Goal: Use online tool/utility: Utilize a website feature to perform a specific function

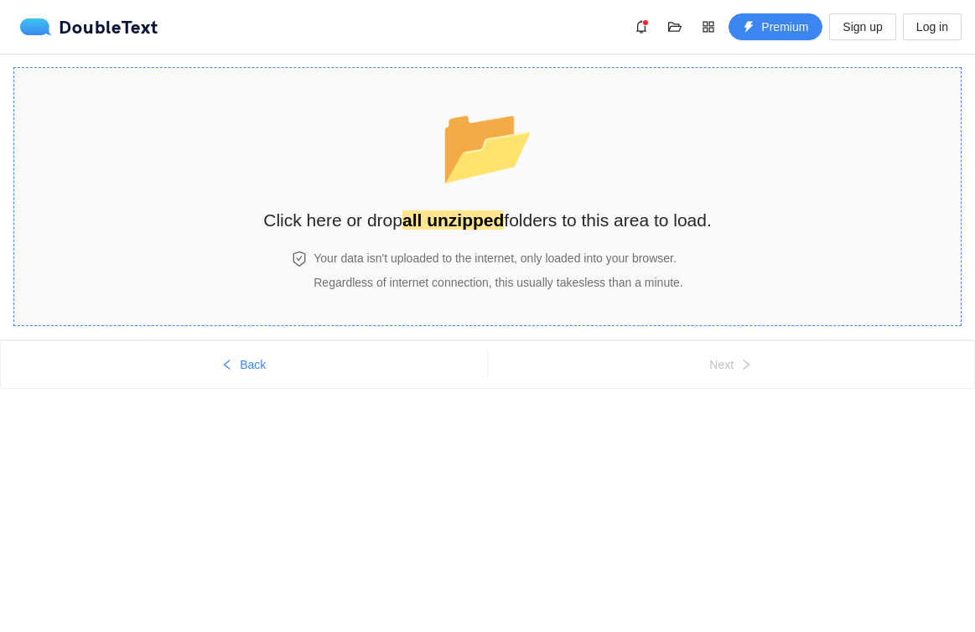
click at [471, 211] on strong "all unzipped" at bounding box center [452, 219] width 101 height 19
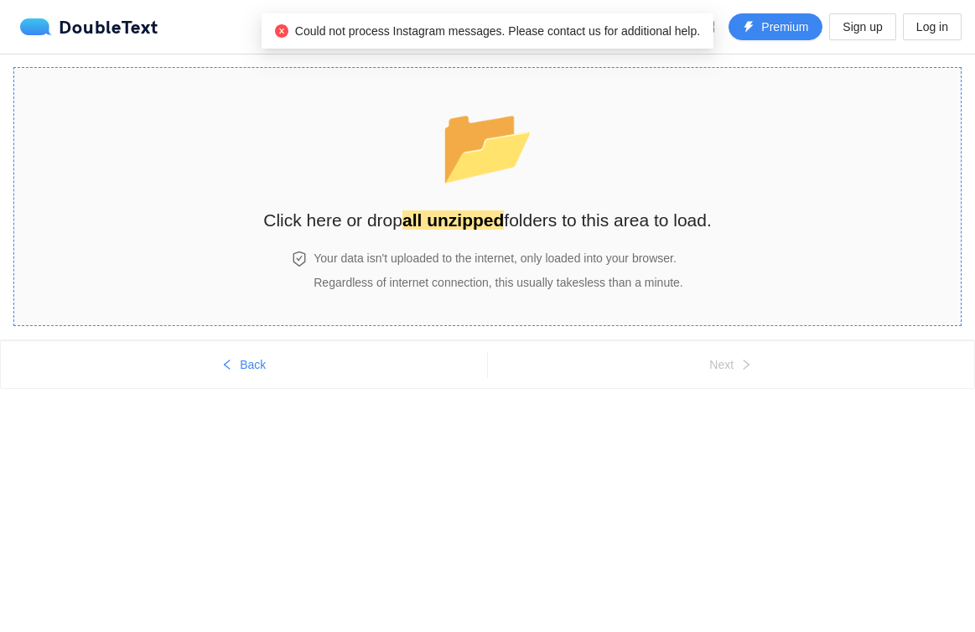
click at [528, 194] on div "📂 Click here or drop all unzipped folders to this area to load." at bounding box center [487, 159] width 448 height 149
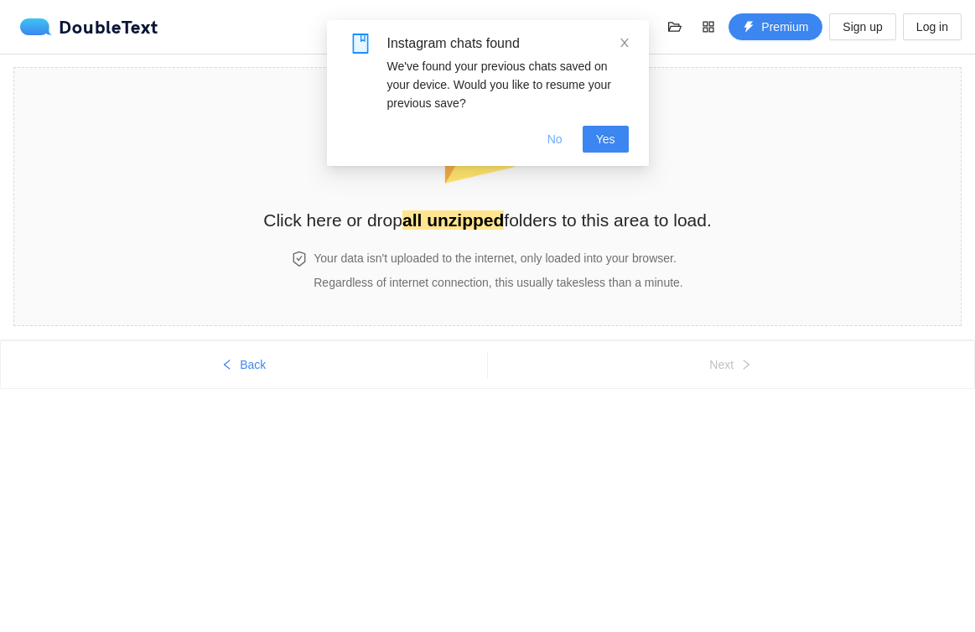
click at [547, 138] on span "No" at bounding box center [554, 139] width 15 height 18
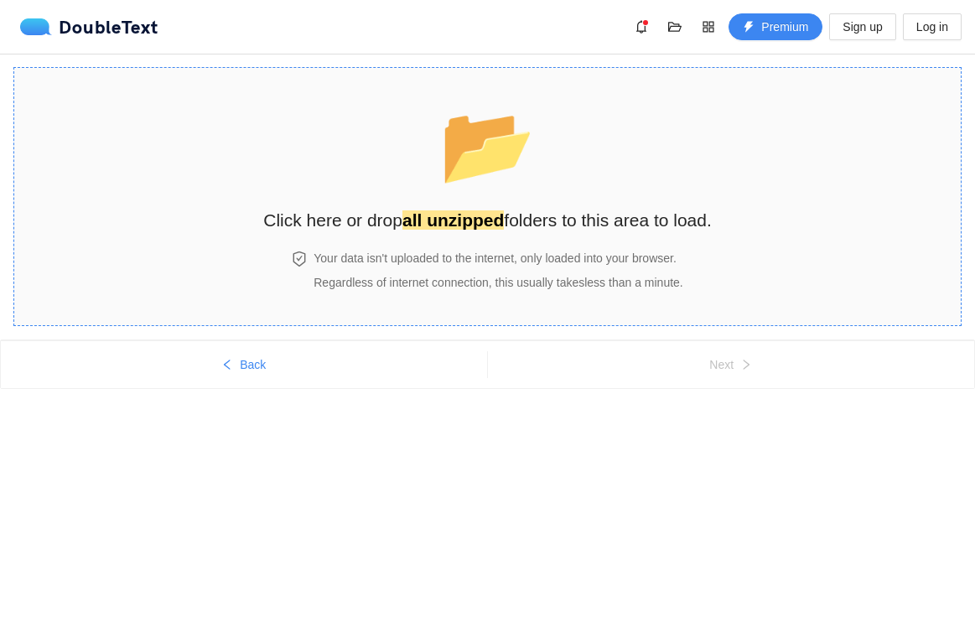
click at [528, 207] on h2 "Click here or drop all unzipped folders to this area to load." at bounding box center [487, 220] width 448 height 28
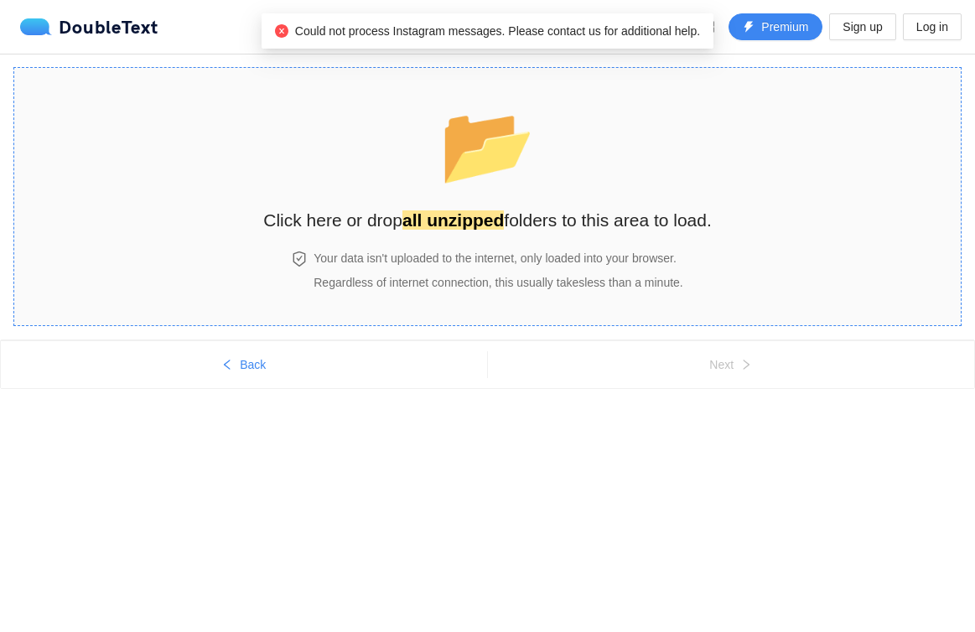
click at [586, 141] on div "📂 Click here or drop all unzipped folders to this area to load." at bounding box center [487, 159] width 448 height 149
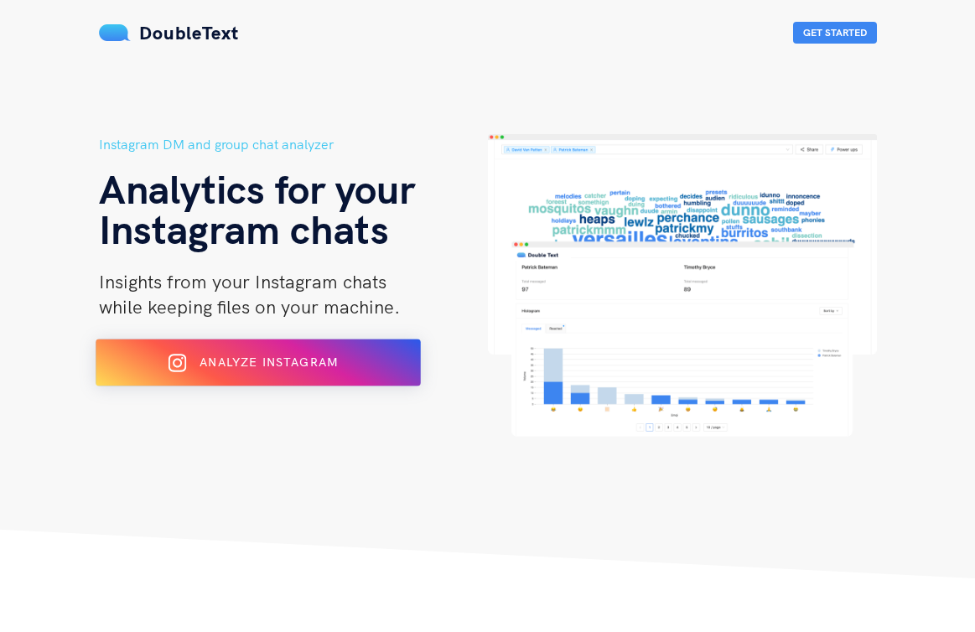
click at [275, 355] on span "Analyze Instagram" at bounding box center [268, 362] width 138 height 15
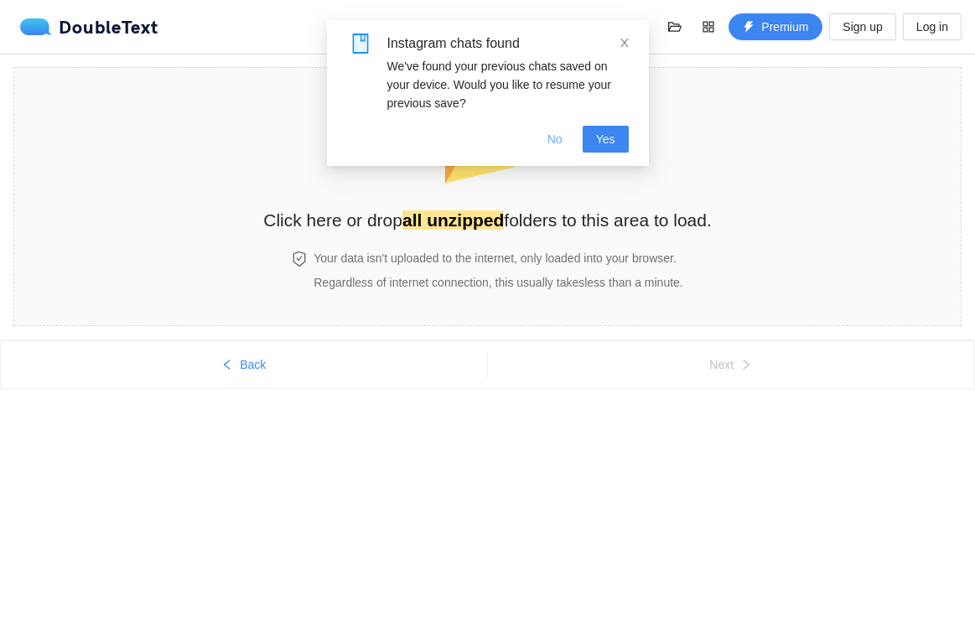
click at [558, 141] on span "No" at bounding box center [554, 139] width 15 height 18
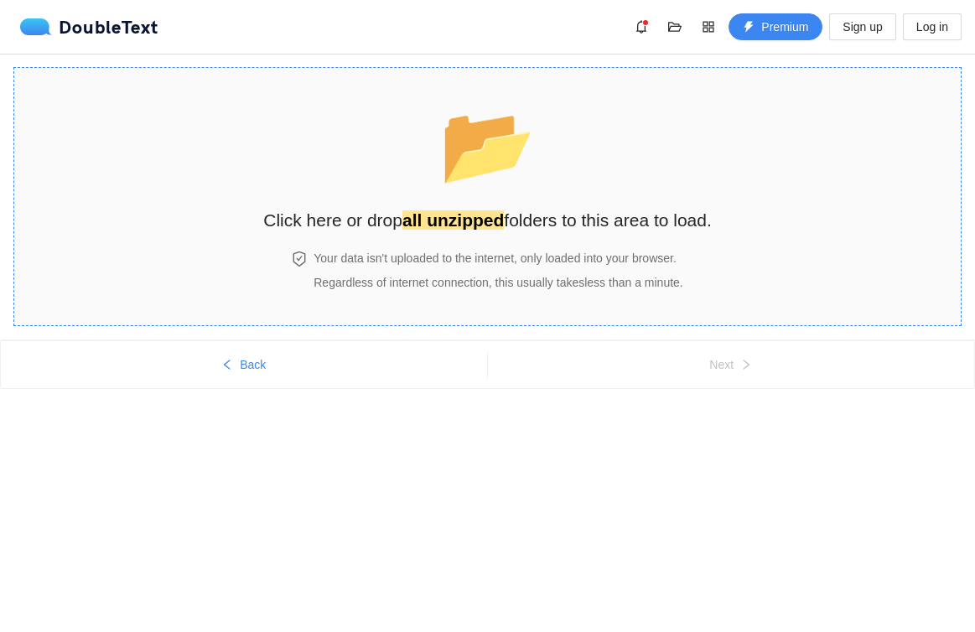
click at [491, 210] on strong "all unzipped" at bounding box center [452, 219] width 101 height 19
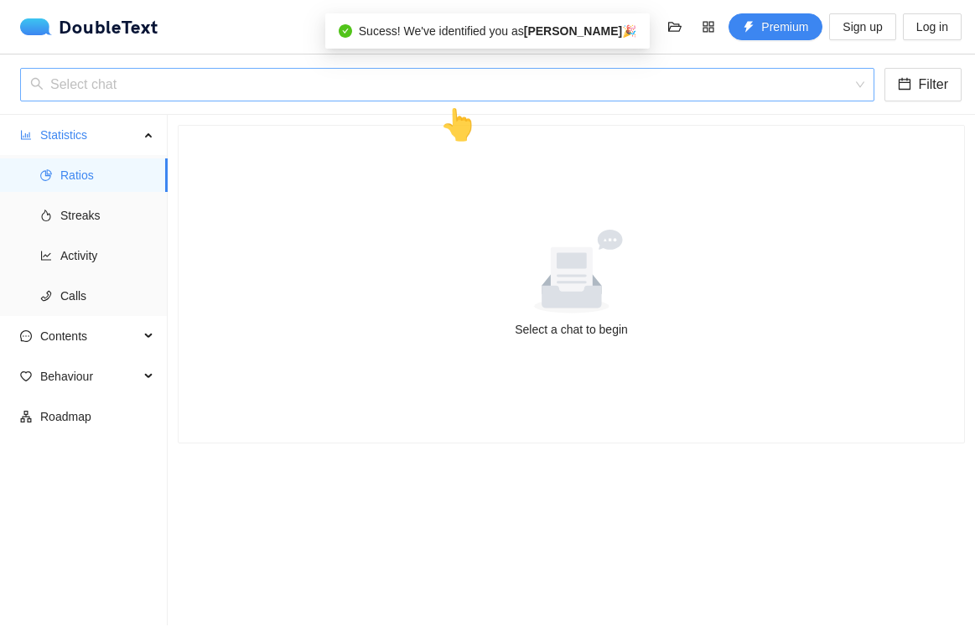
click at [413, 93] on input "search" at bounding box center [441, 85] width 822 height 32
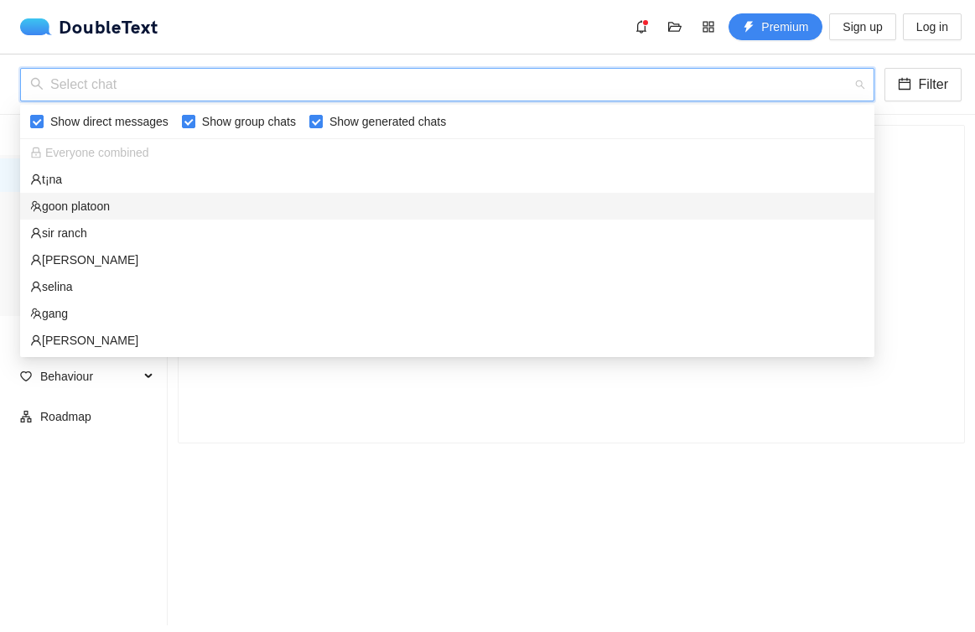
click at [270, 199] on div "goon platoon" at bounding box center [447, 206] width 834 height 18
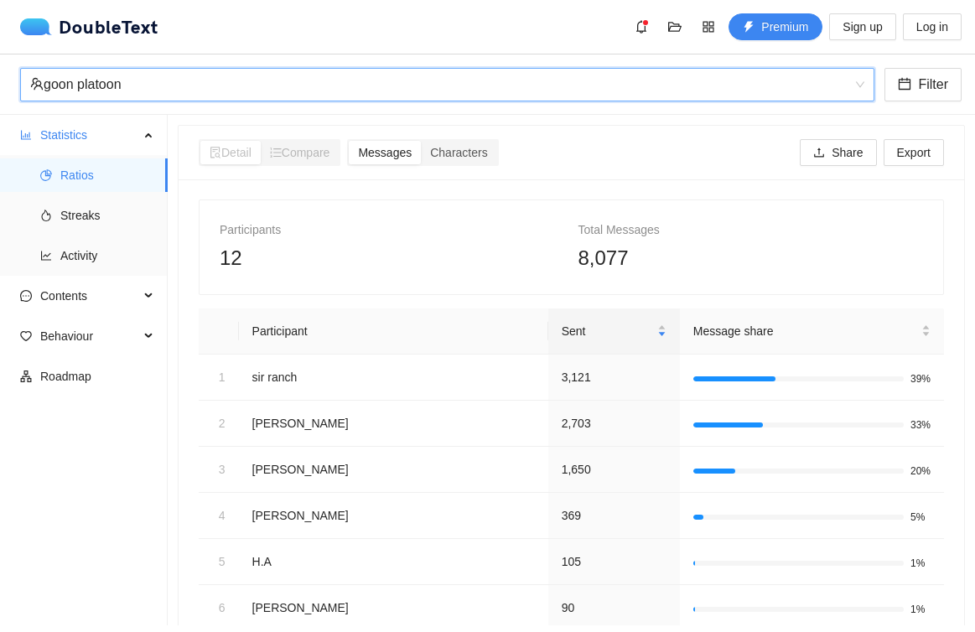
click at [324, 85] on div "goon platoon" at bounding box center [439, 85] width 819 height 32
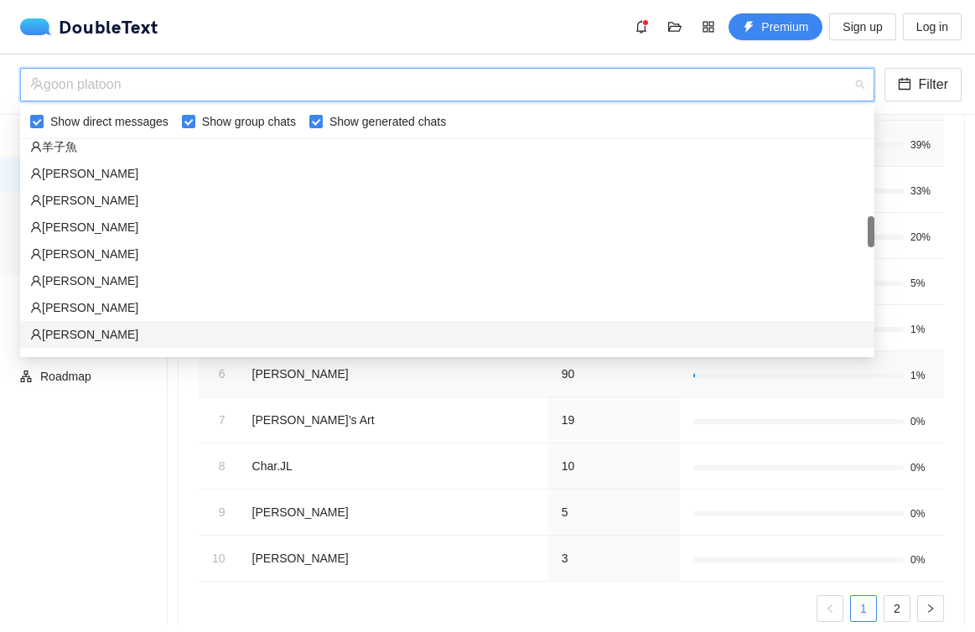
scroll to position [274, 0]
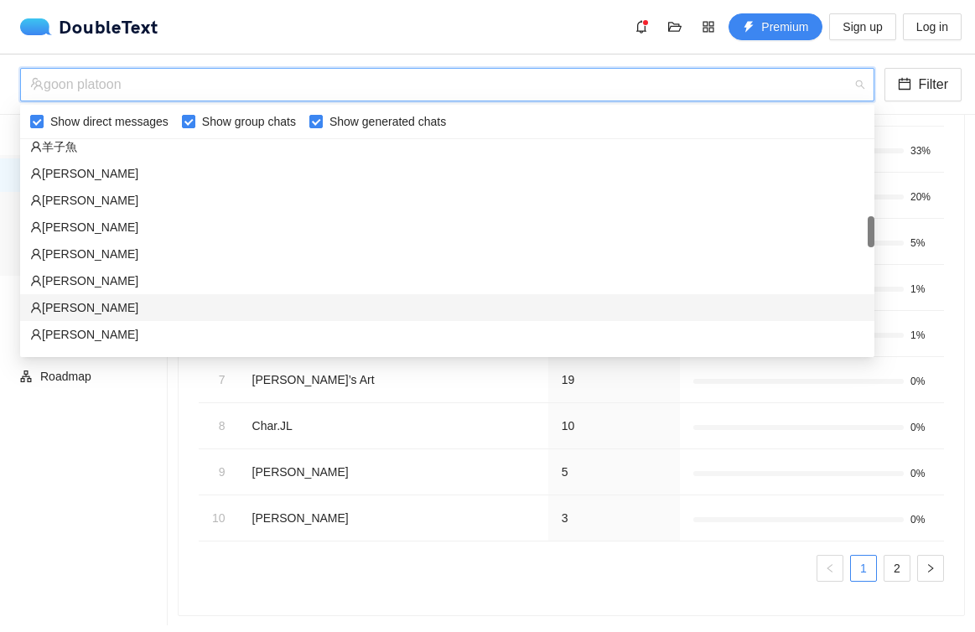
click at [212, 287] on div "[PERSON_NAME]" at bounding box center [447, 281] width 834 height 18
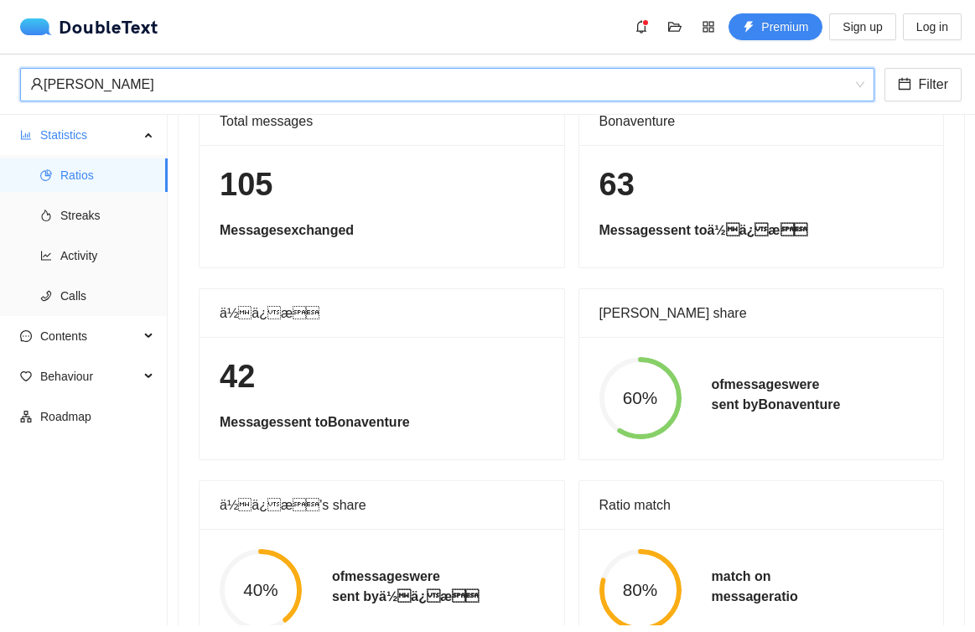
scroll to position [0, 0]
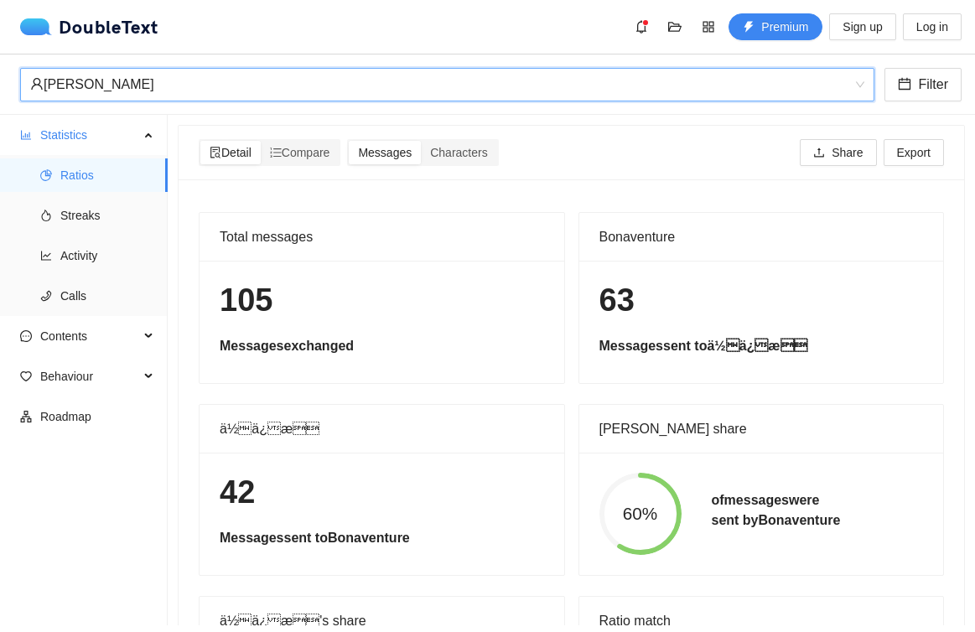
click at [337, 81] on div "[PERSON_NAME]" at bounding box center [439, 85] width 819 height 32
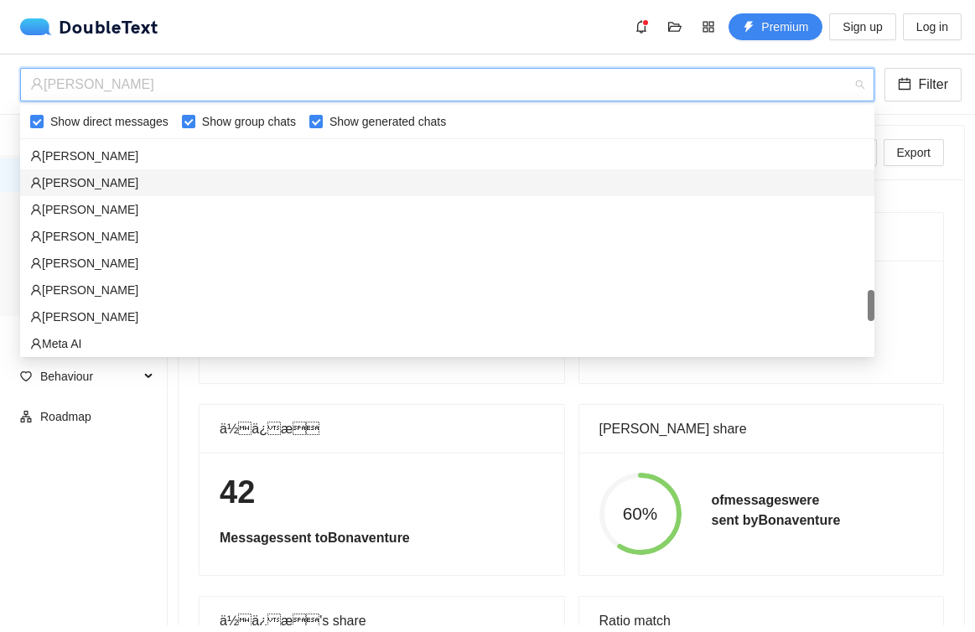
scroll to position [1264, 0]
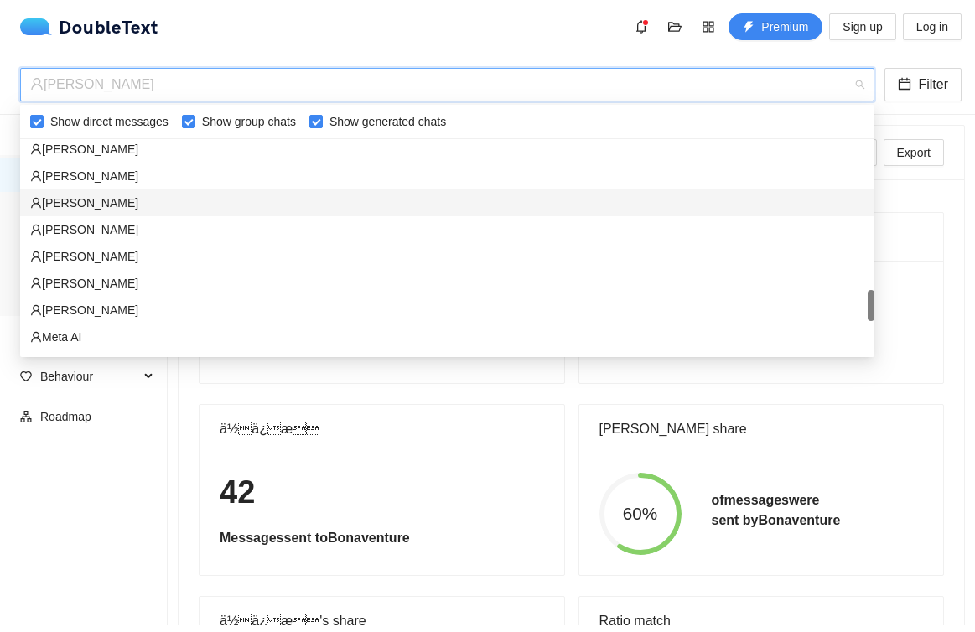
click at [210, 206] on div "[PERSON_NAME]" at bounding box center [447, 203] width 834 height 18
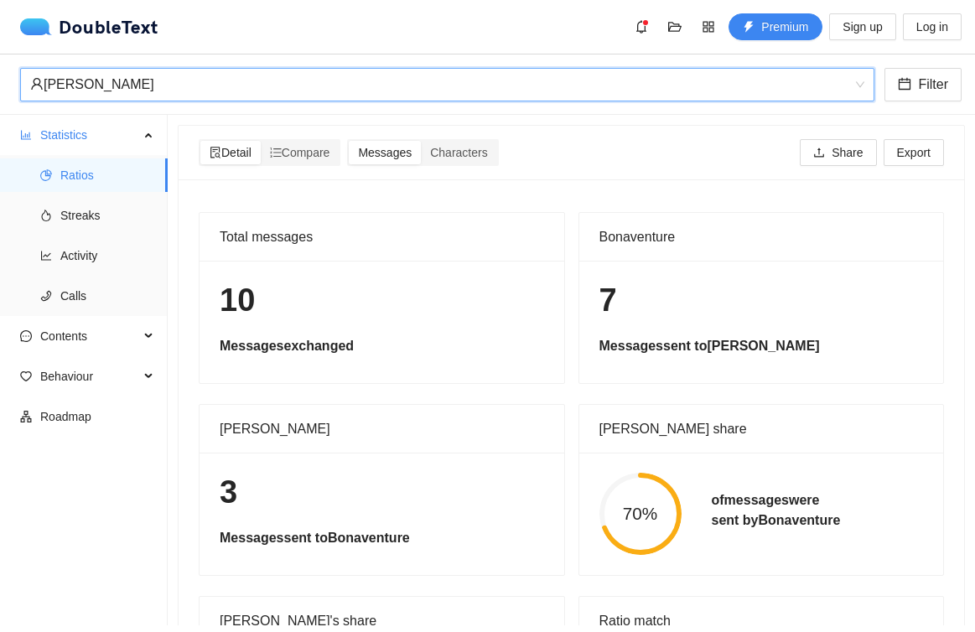
click at [277, 80] on div "[PERSON_NAME]" at bounding box center [439, 85] width 819 height 32
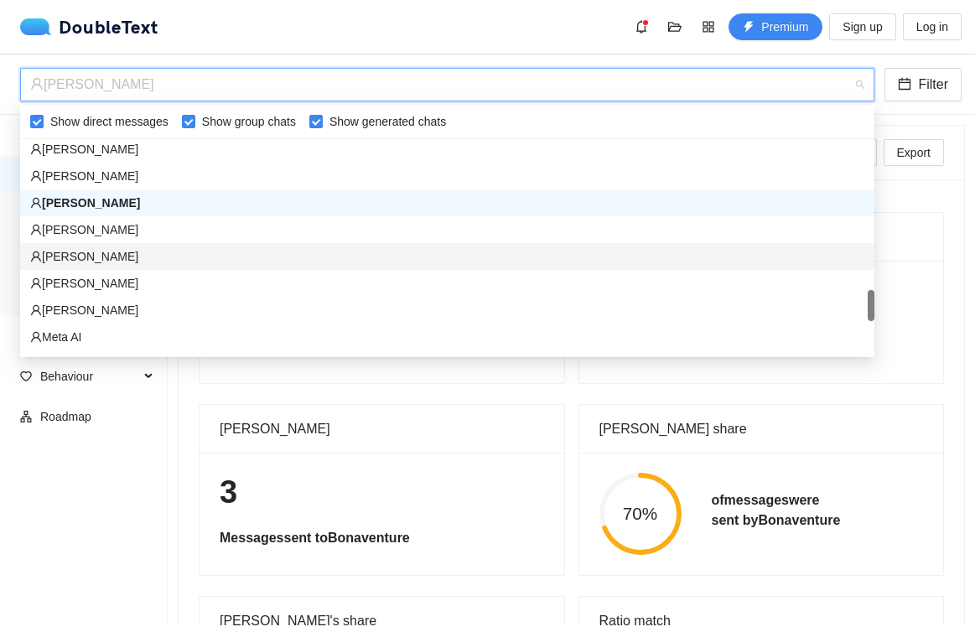
scroll to position [1609, 0]
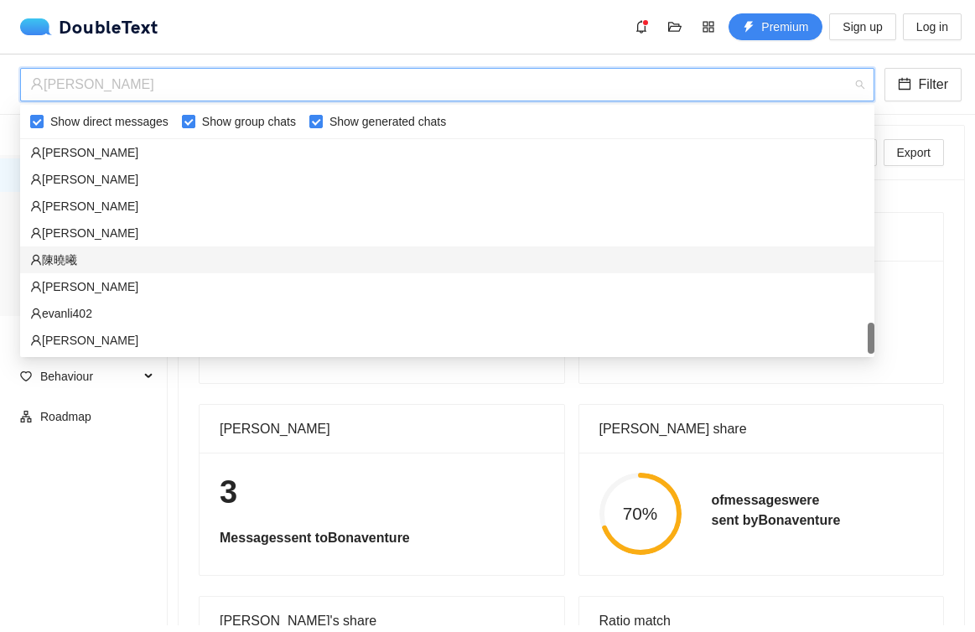
click at [166, 254] on div "陳曉曦" at bounding box center [447, 260] width 834 height 18
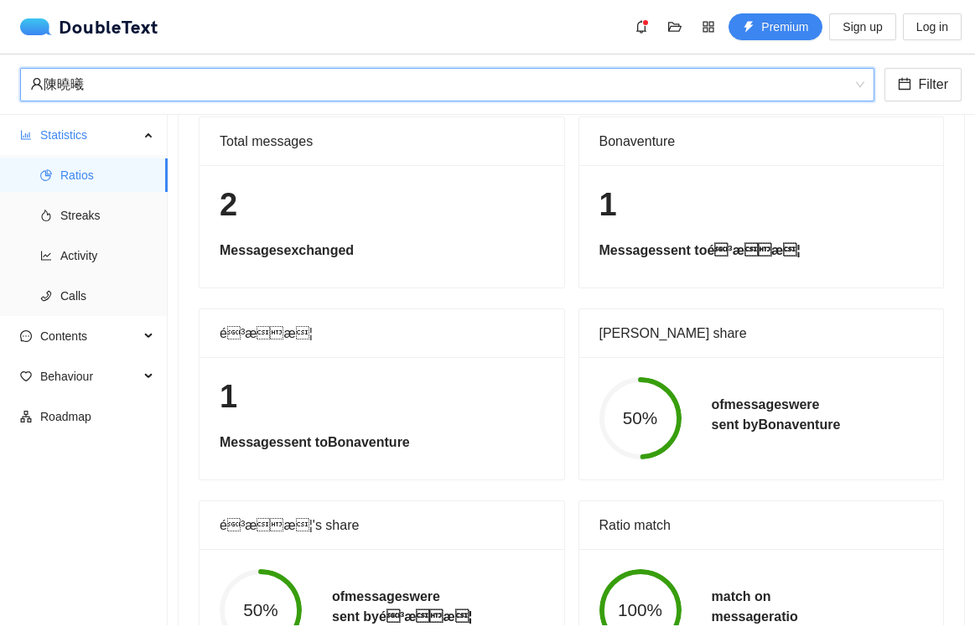
scroll to position [0, 0]
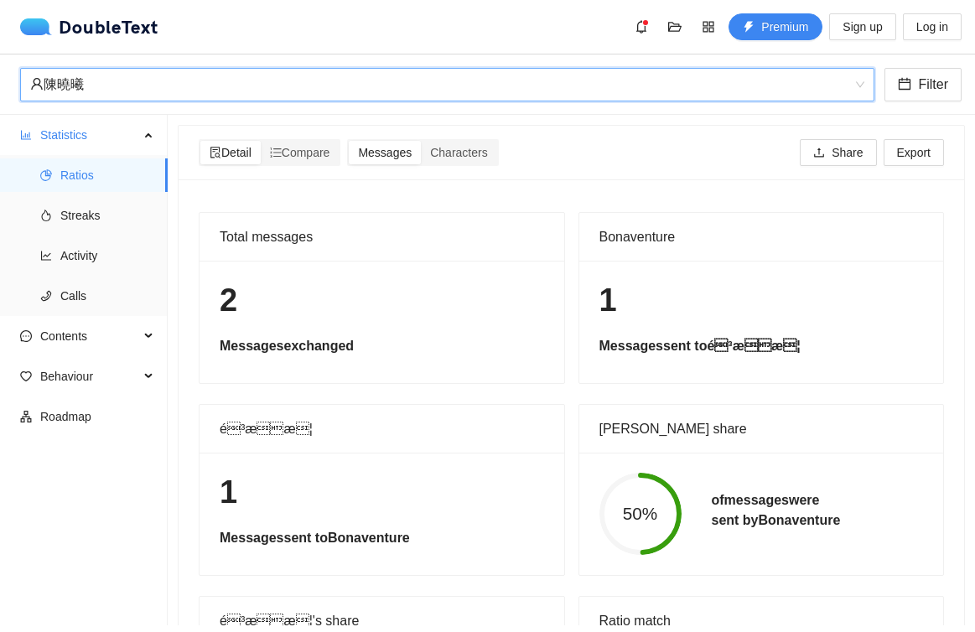
click at [283, 68] on div "陳曉曦" at bounding box center [447, 85] width 854 height 34
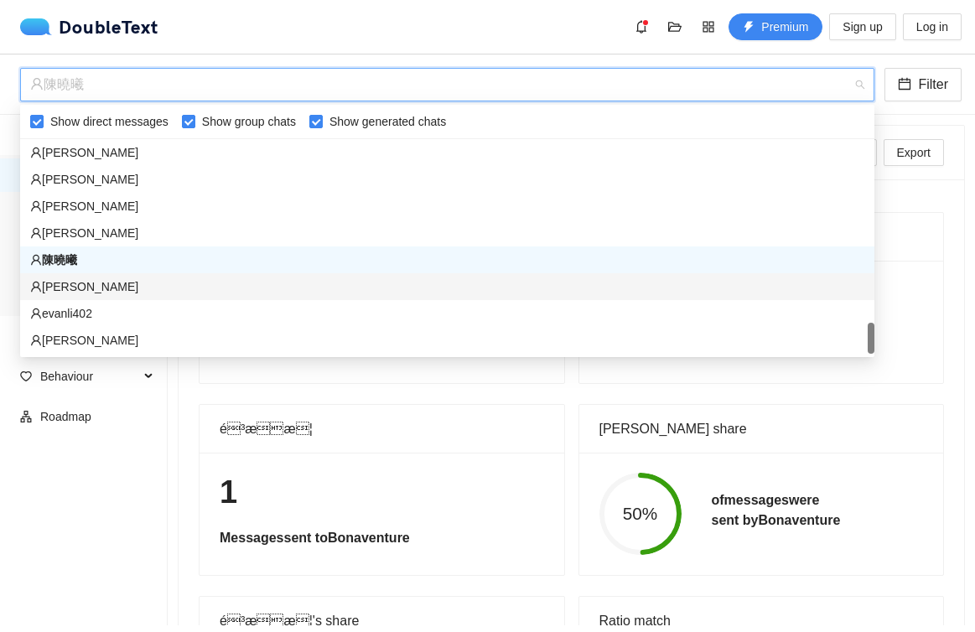
click at [154, 284] on div "[PERSON_NAME]" at bounding box center [447, 286] width 834 height 18
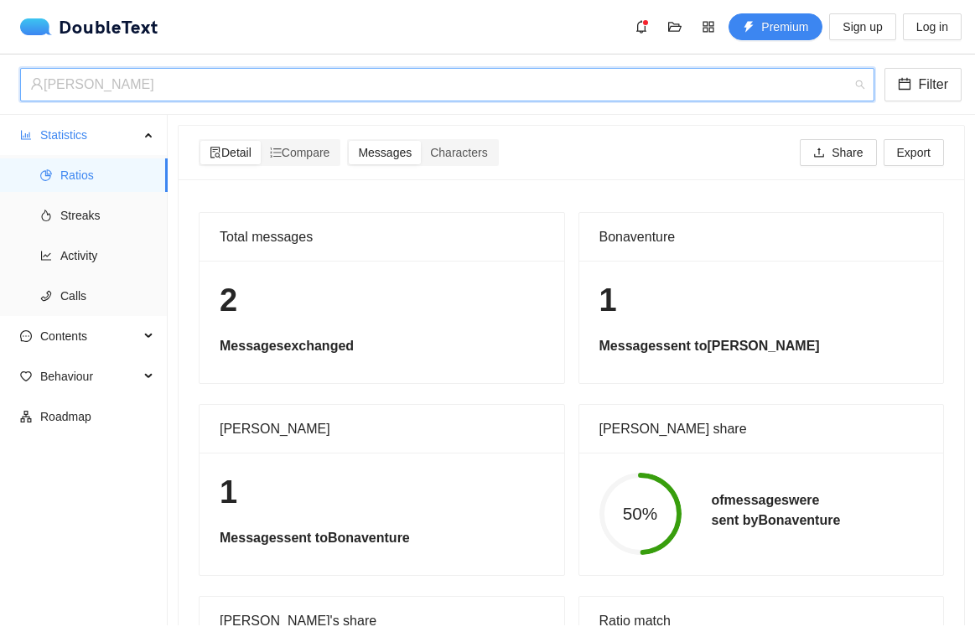
click at [304, 90] on div "[PERSON_NAME]" at bounding box center [439, 85] width 819 height 32
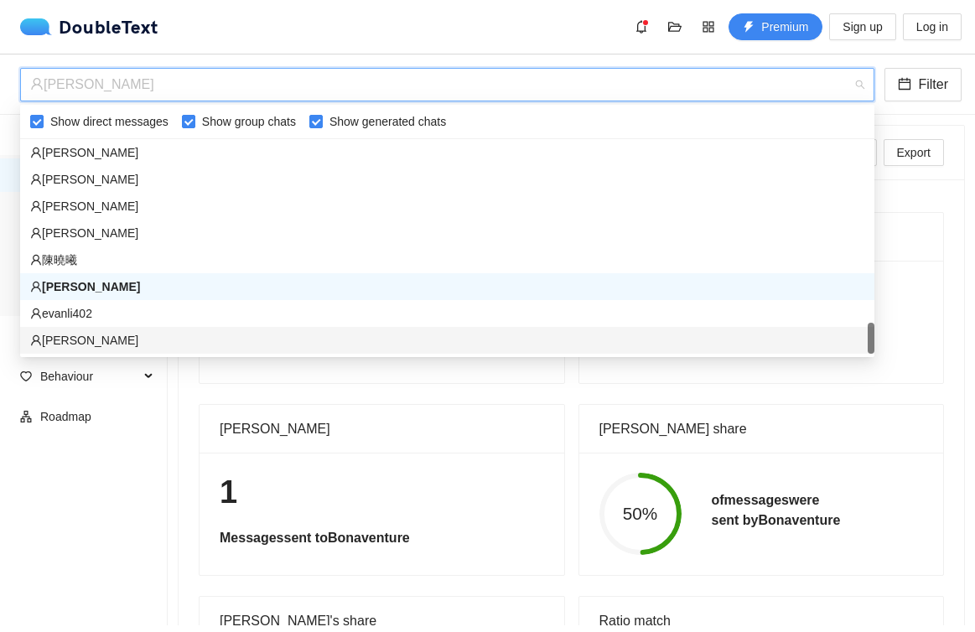
click at [158, 340] on div "[PERSON_NAME]" at bounding box center [447, 340] width 834 height 18
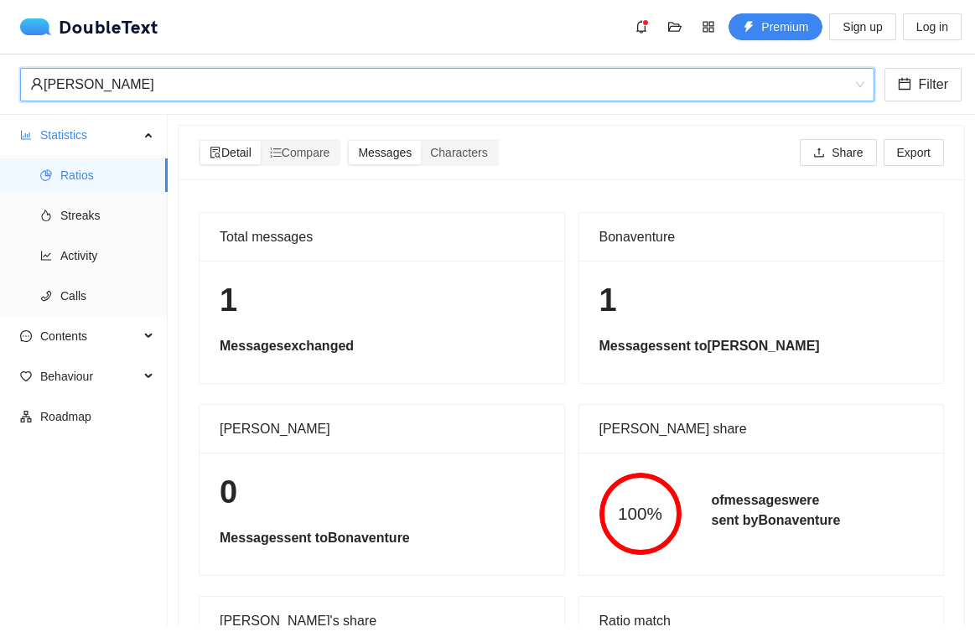
click at [316, 80] on div "[PERSON_NAME]" at bounding box center [439, 85] width 819 height 32
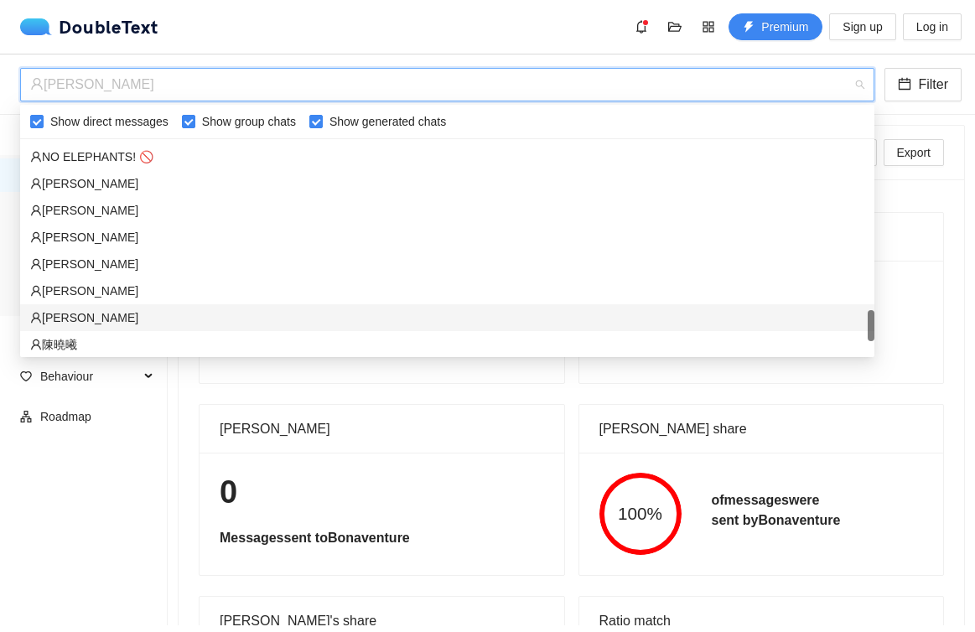
scroll to position [1498, 0]
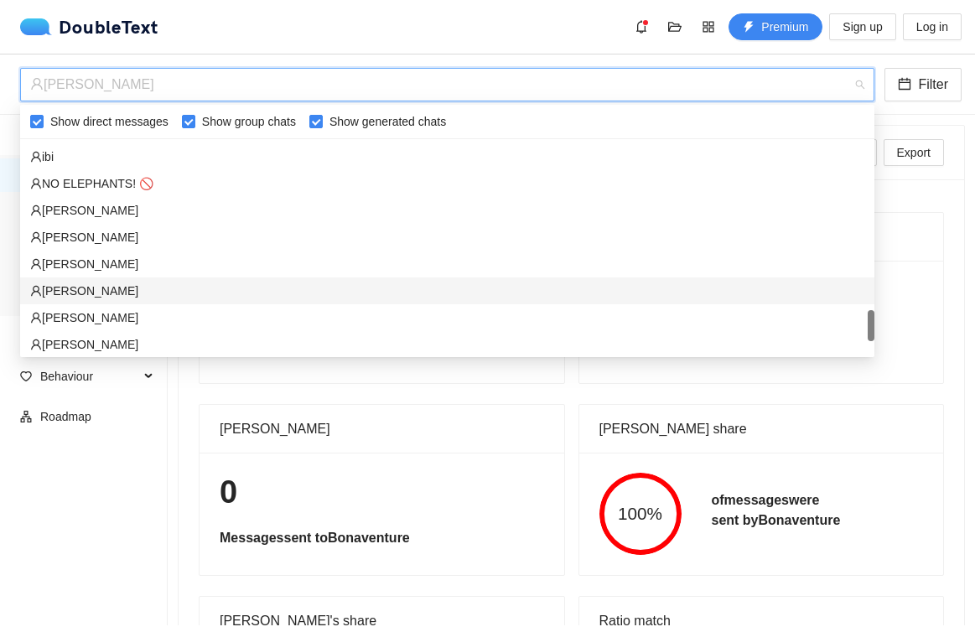
click at [193, 290] on div "[PERSON_NAME]" at bounding box center [447, 291] width 834 height 18
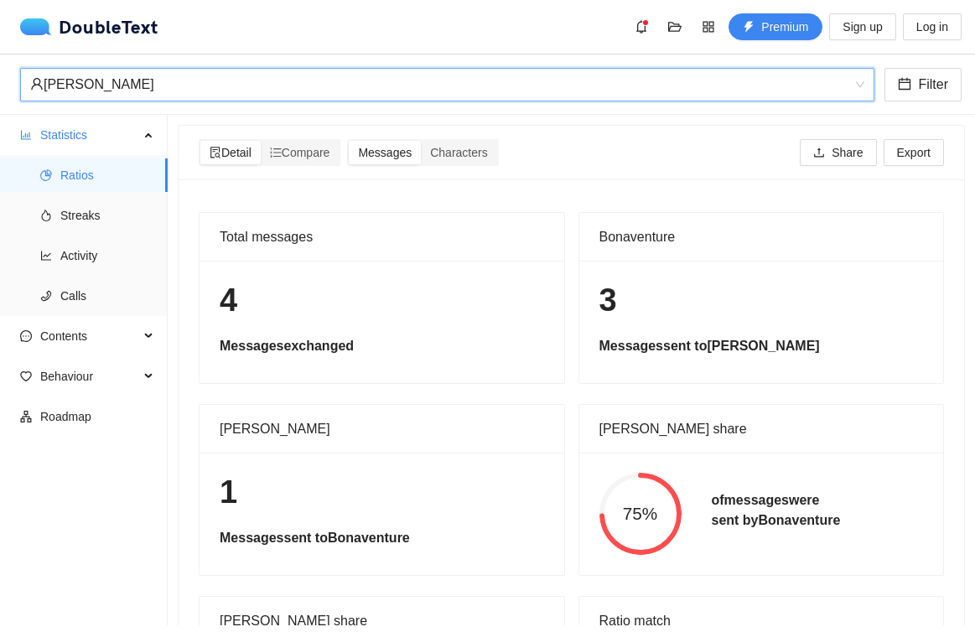
click at [277, 92] on div "[PERSON_NAME]" at bounding box center [439, 85] width 819 height 32
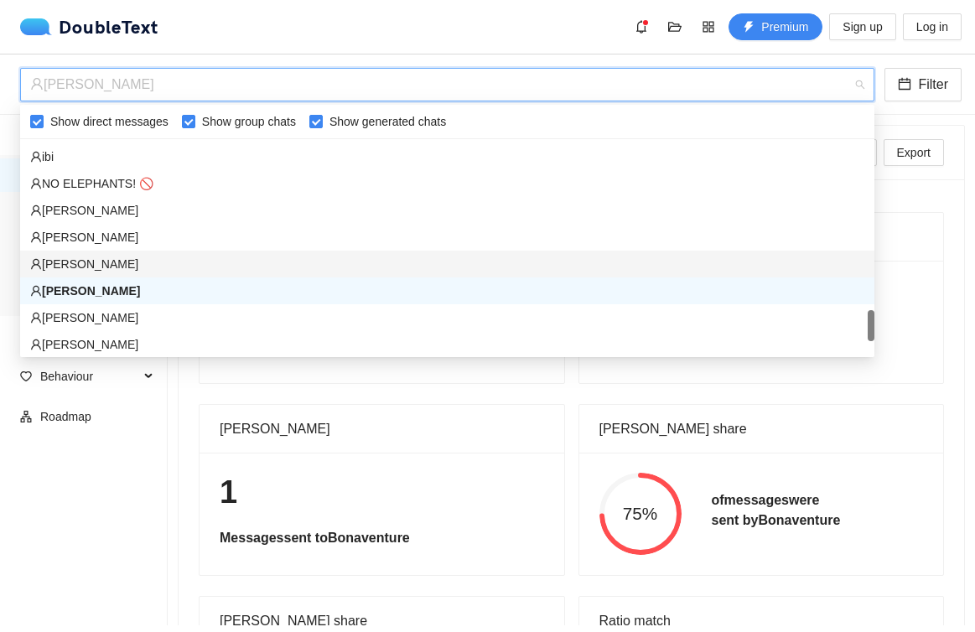
scroll to position [1485, 0]
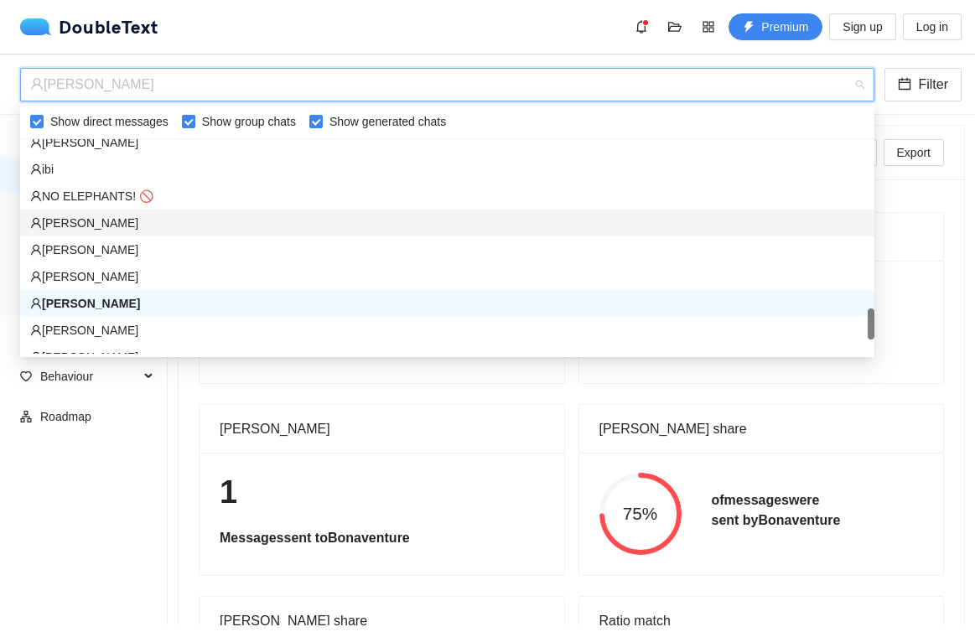
click at [204, 230] on div "[PERSON_NAME]" at bounding box center [447, 223] width 834 height 18
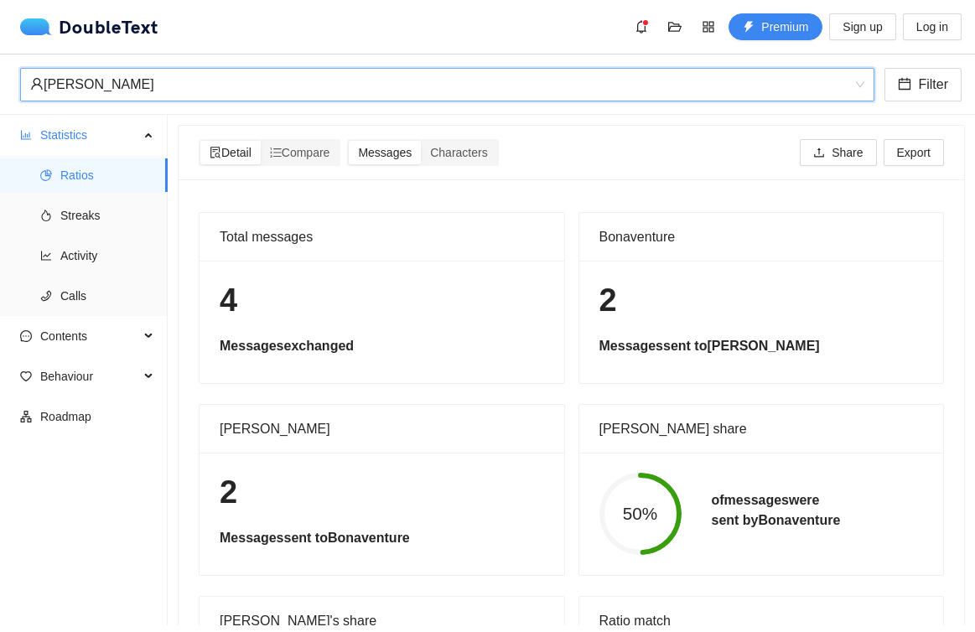
click at [268, 101] on div "[PERSON_NAME]" at bounding box center [447, 85] width 854 height 34
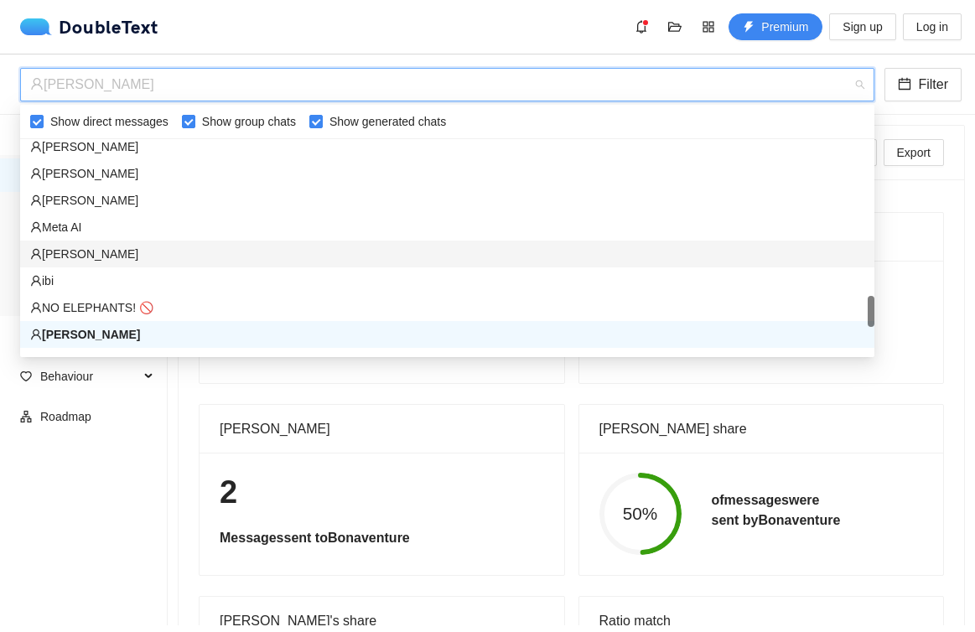
scroll to position [1374, 0]
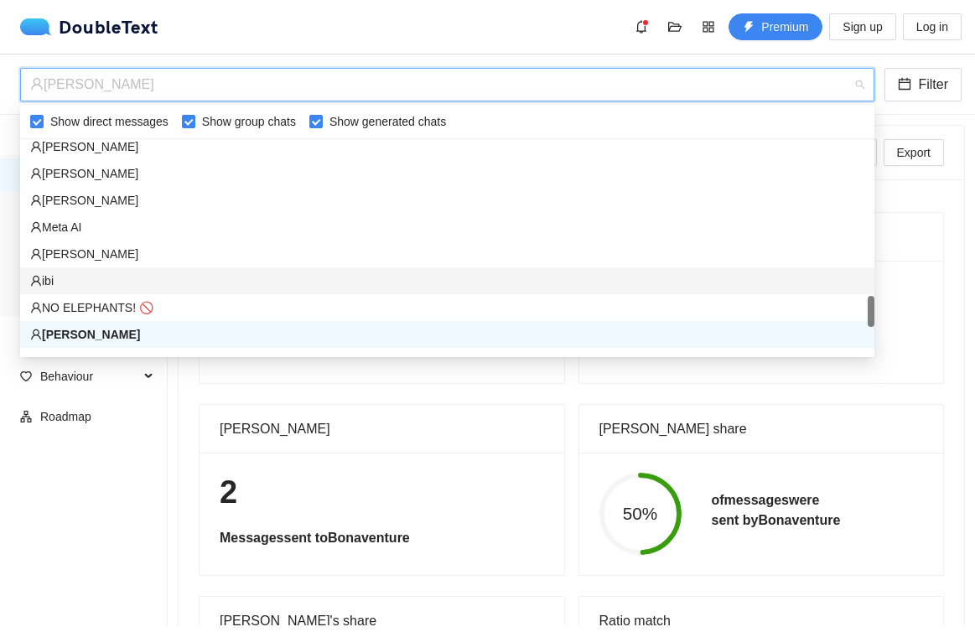
click at [185, 276] on div "ibi" at bounding box center [447, 281] width 834 height 18
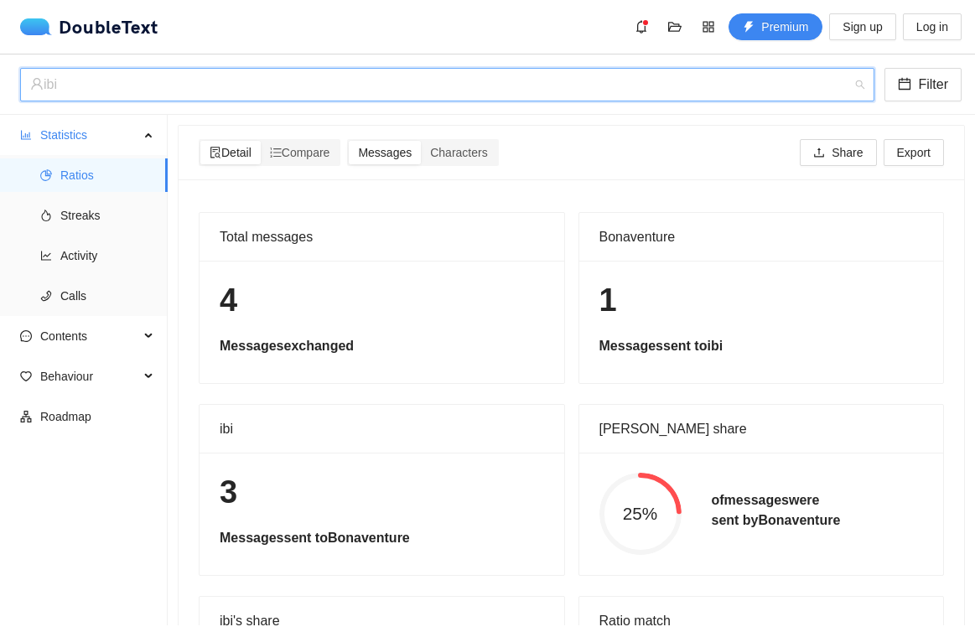
click at [275, 91] on div "ibi" at bounding box center [439, 85] width 819 height 32
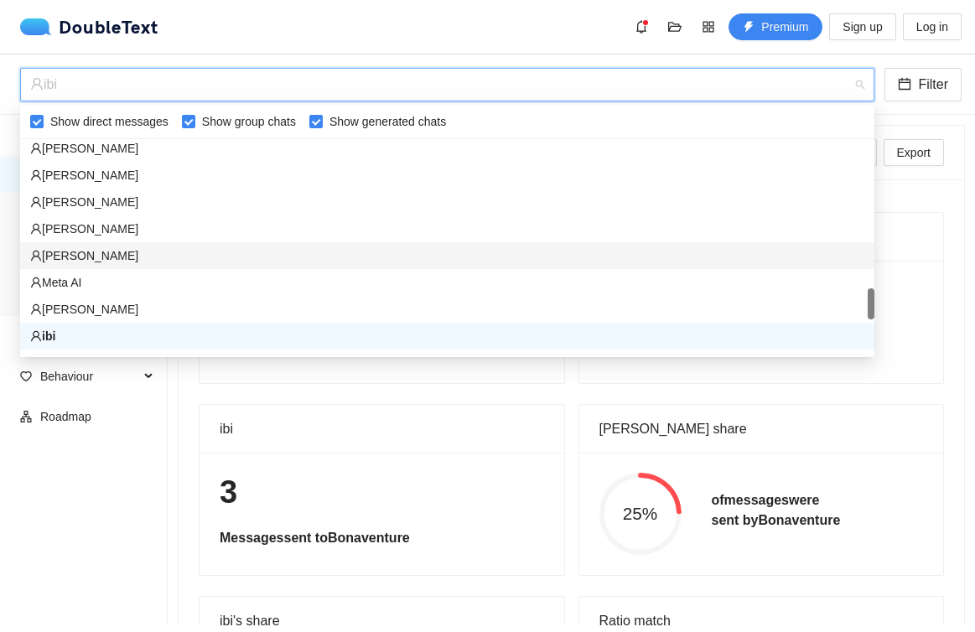
scroll to position [1307, 0]
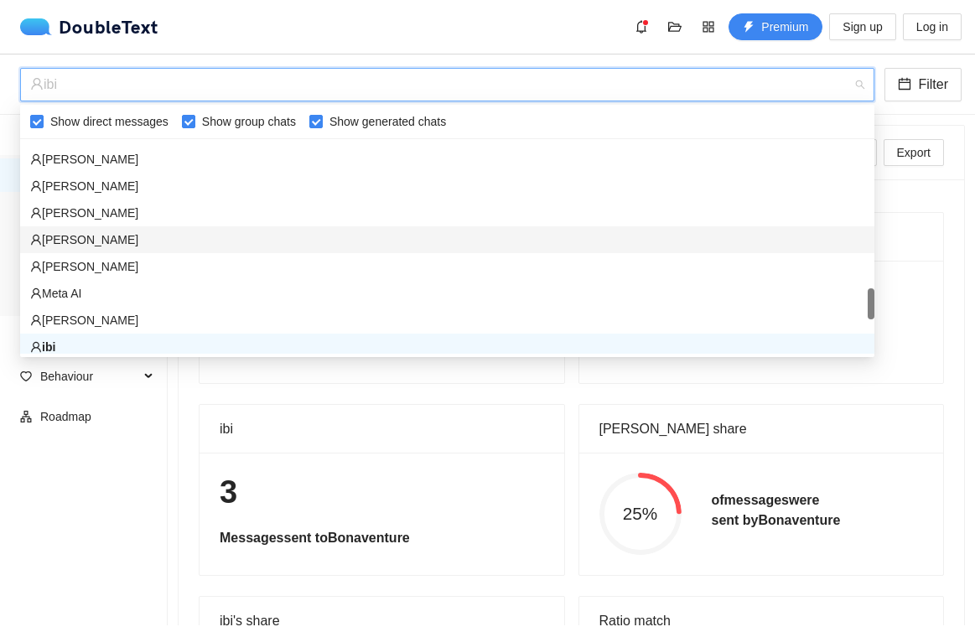
click at [211, 233] on div "[PERSON_NAME]" at bounding box center [447, 239] width 834 height 18
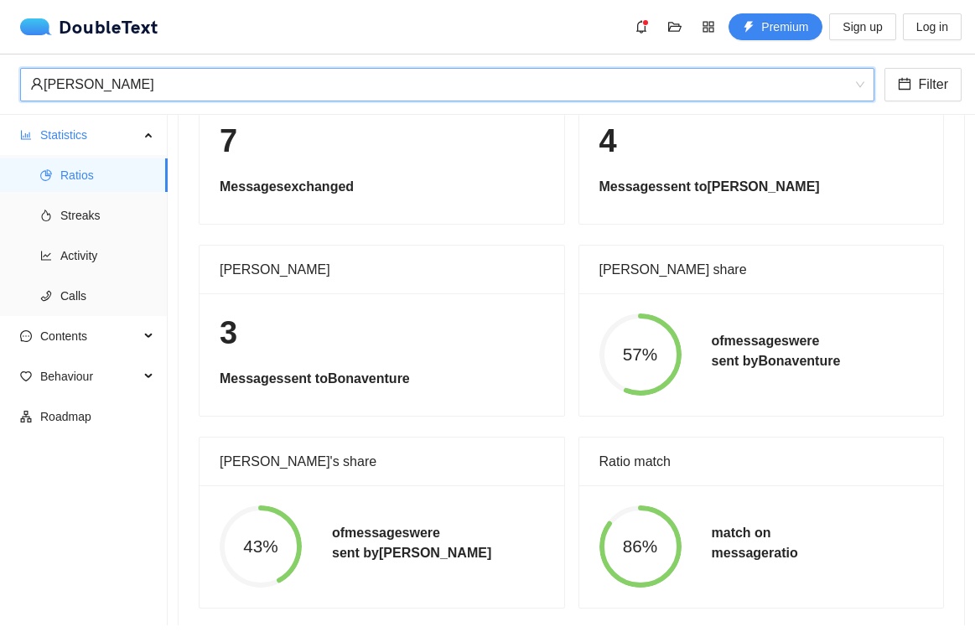
scroll to position [167, 0]
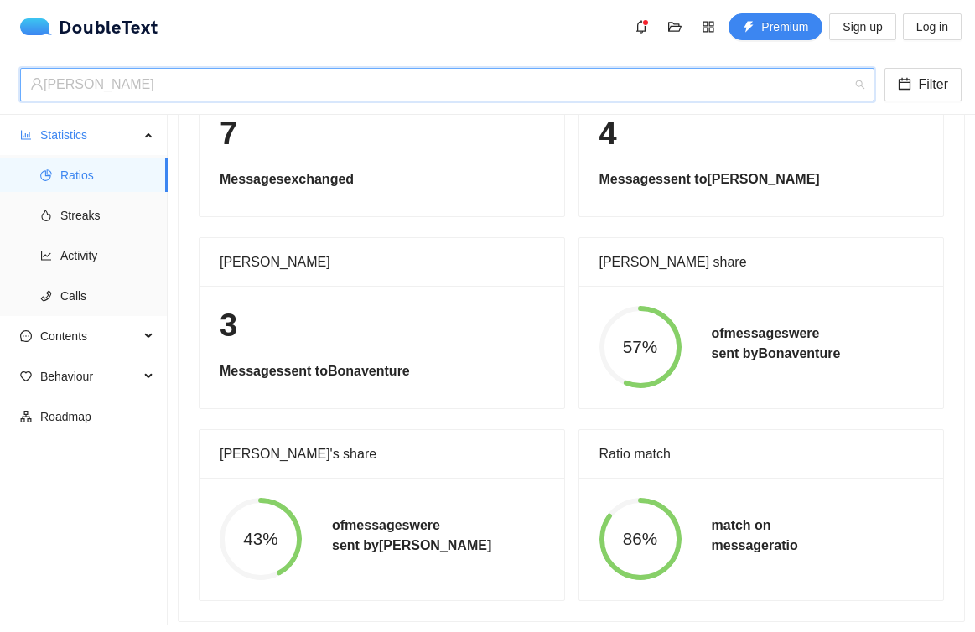
click at [375, 92] on div "[PERSON_NAME]" at bounding box center [439, 85] width 819 height 32
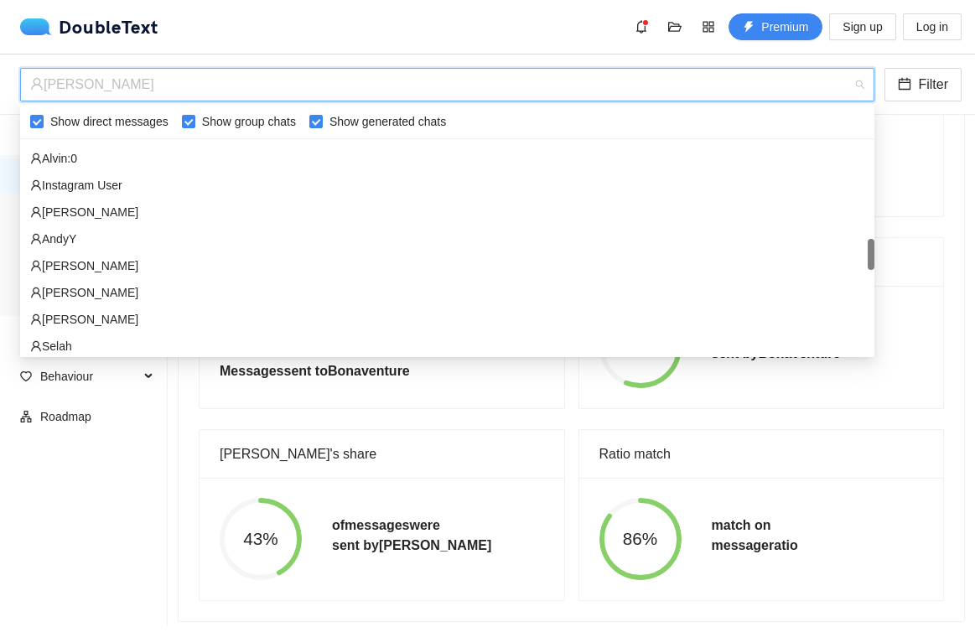
scroll to position [872, 0]
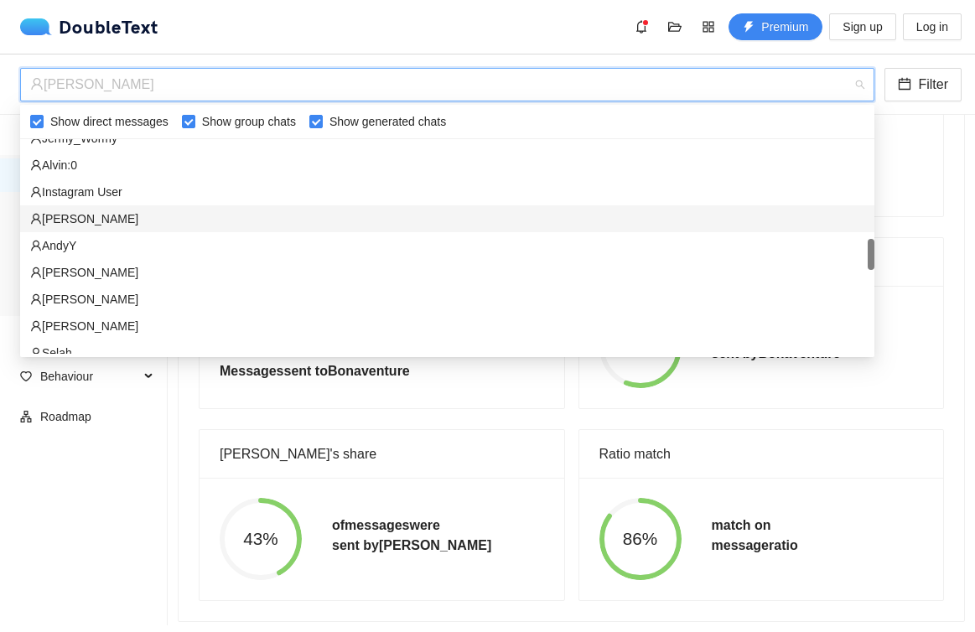
click at [276, 215] on div "[PERSON_NAME]" at bounding box center [447, 219] width 834 height 18
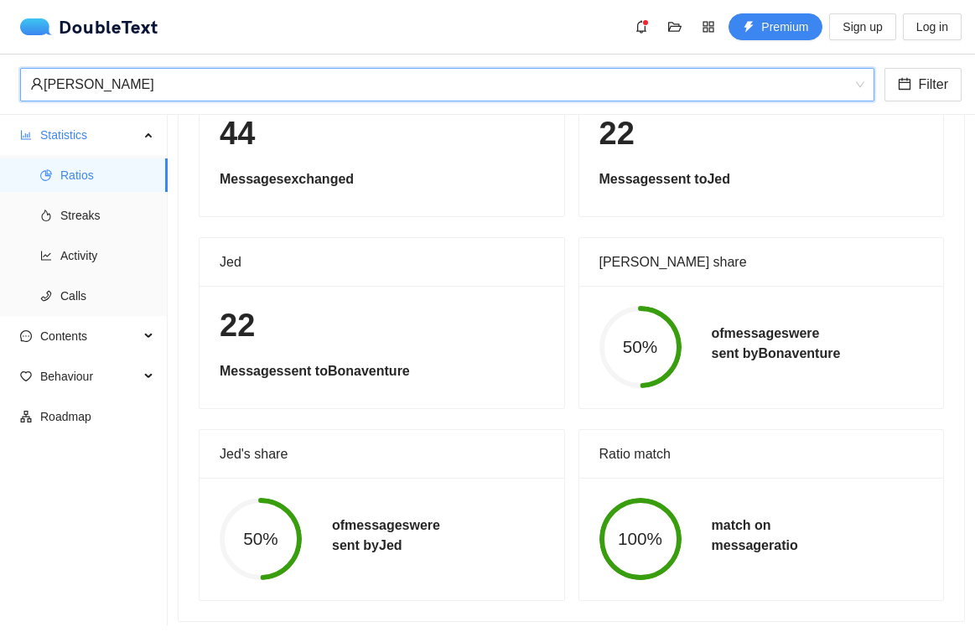
click at [385, 89] on div "[PERSON_NAME]" at bounding box center [439, 85] width 819 height 32
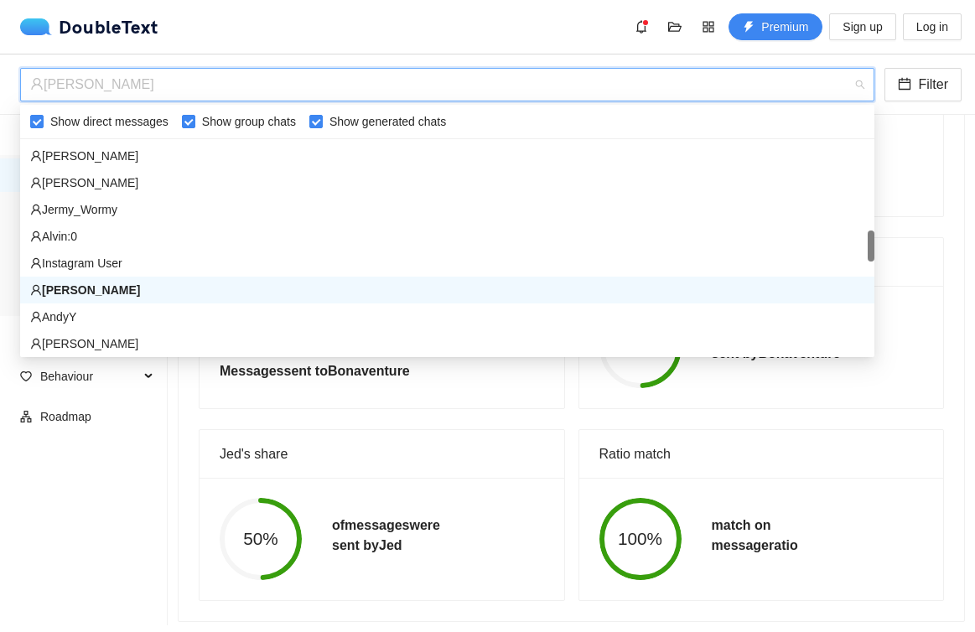
scroll to position [795, 0]
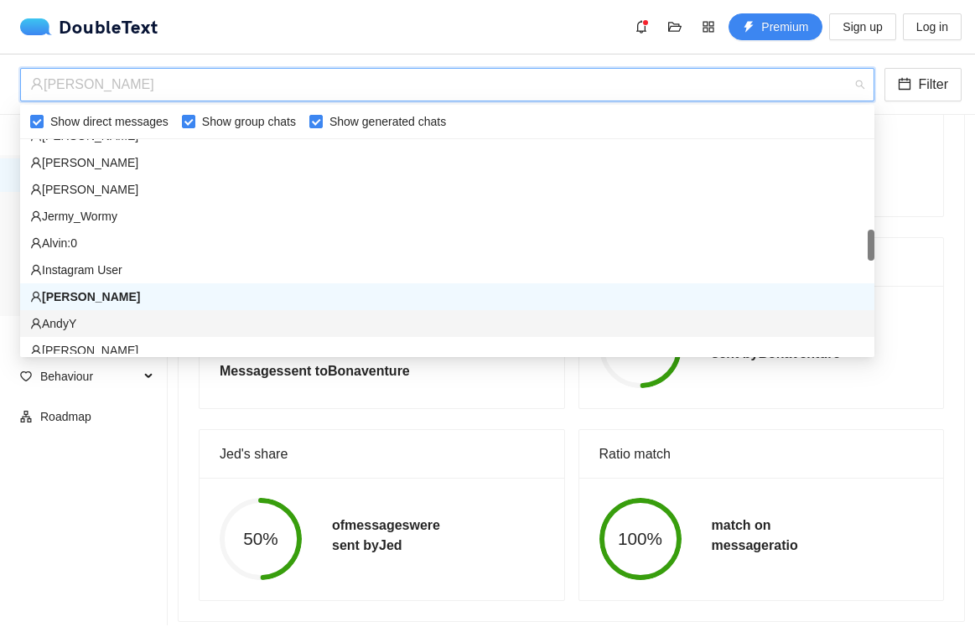
click at [265, 497] on div "50% of messages were sent by [PERSON_NAME]" at bounding box center [381, 539] width 365 height 122
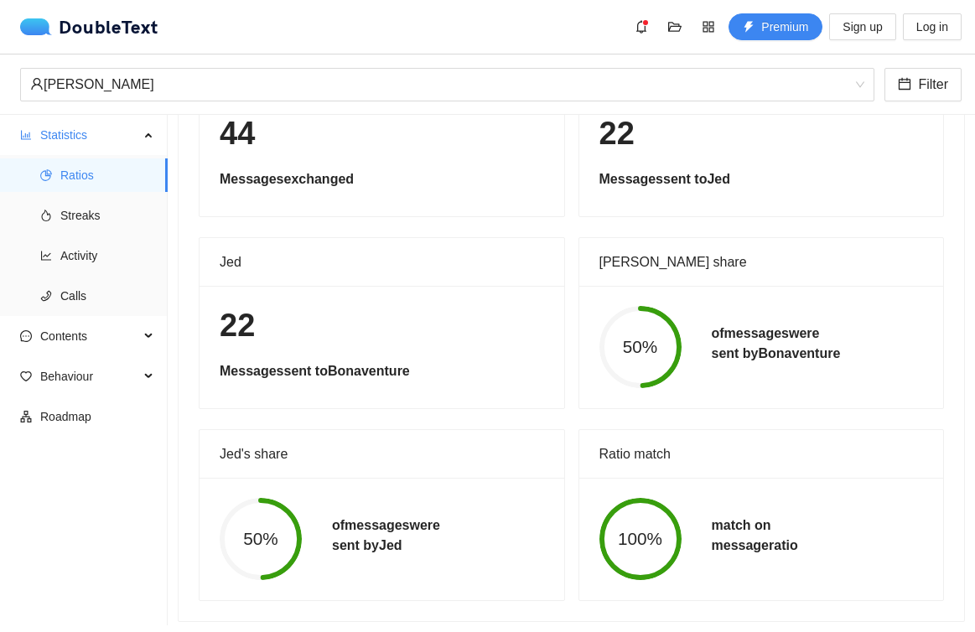
click at [297, 60] on div "[PERSON_NAME] Filter" at bounding box center [487, 84] width 975 height 60
click at [297, 85] on div "[PERSON_NAME]" at bounding box center [439, 85] width 819 height 32
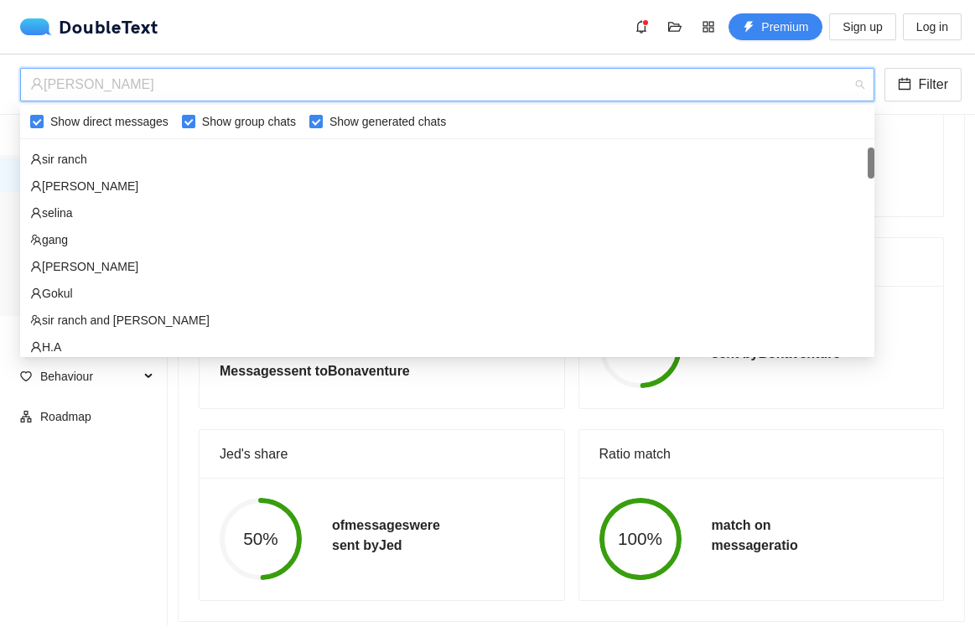
scroll to position [74, 0]
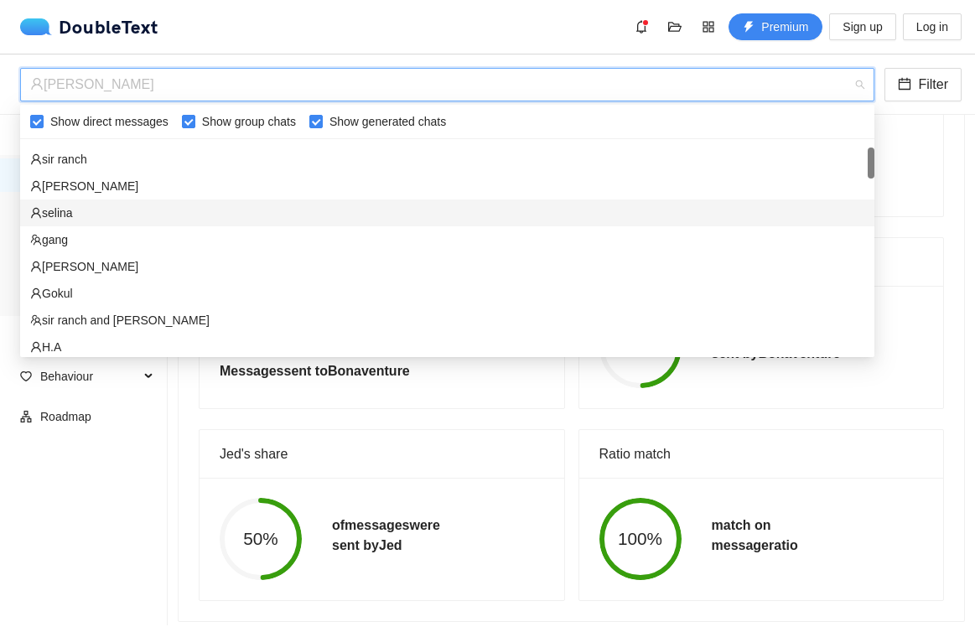
click at [223, 207] on div "selina" at bounding box center [447, 213] width 834 height 18
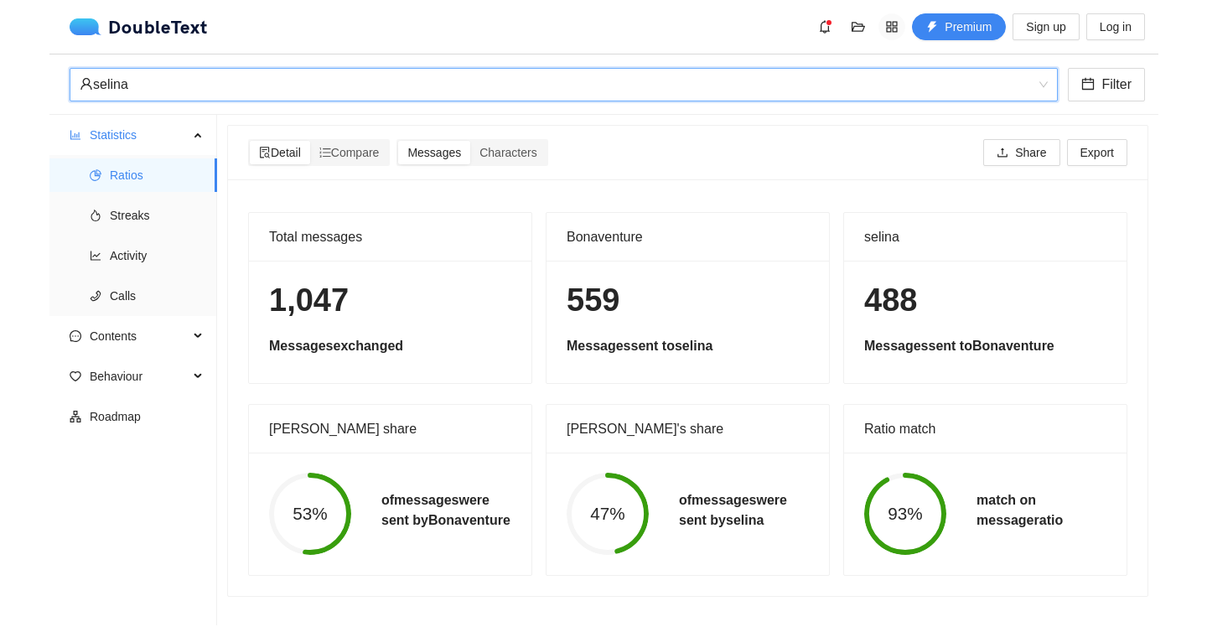
scroll to position [0, 0]
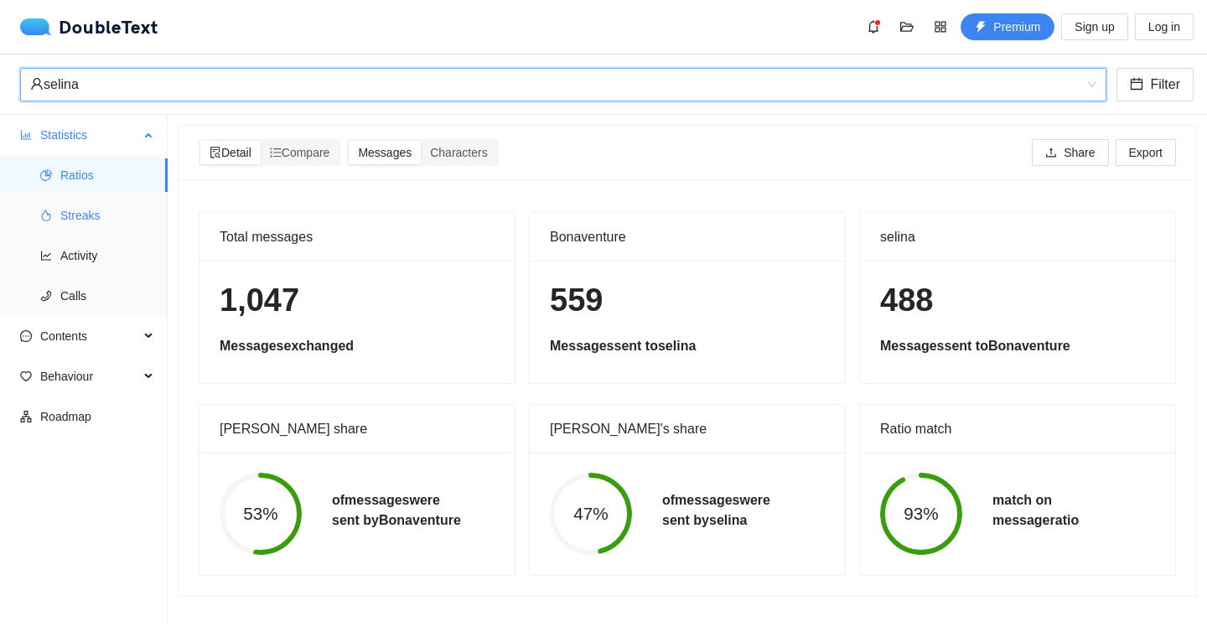
click at [81, 218] on span "Streaks" at bounding box center [107, 216] width 94 height 34
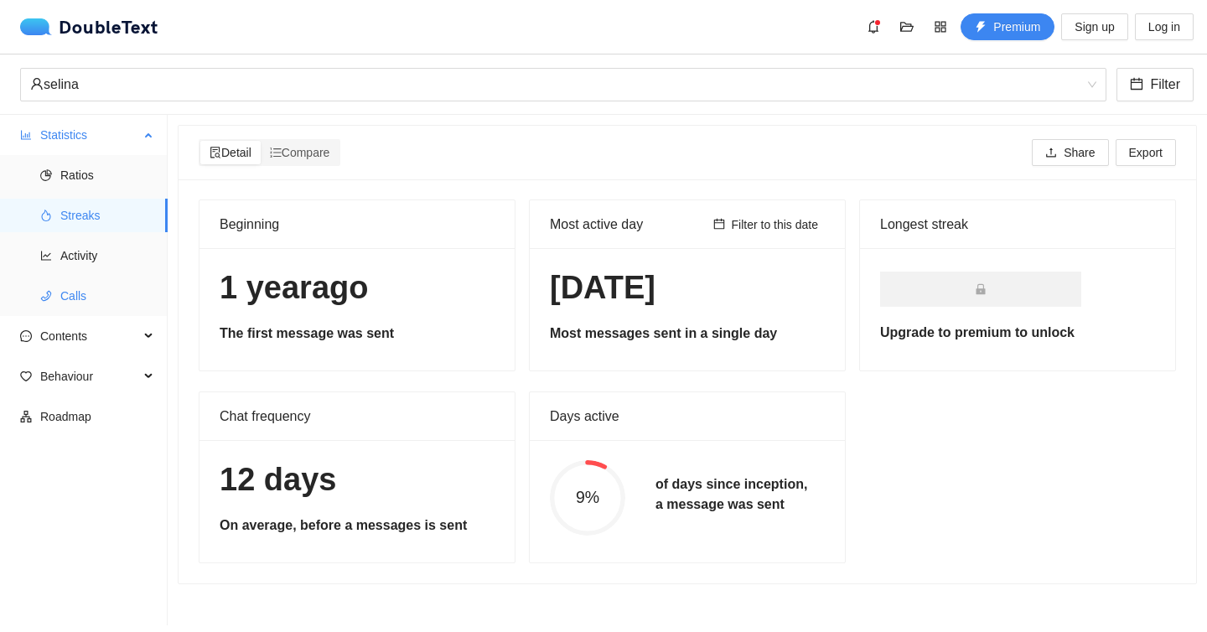
click at [71, 287] on span "Calls" at bounding box center [107, 296] width 94 height 34
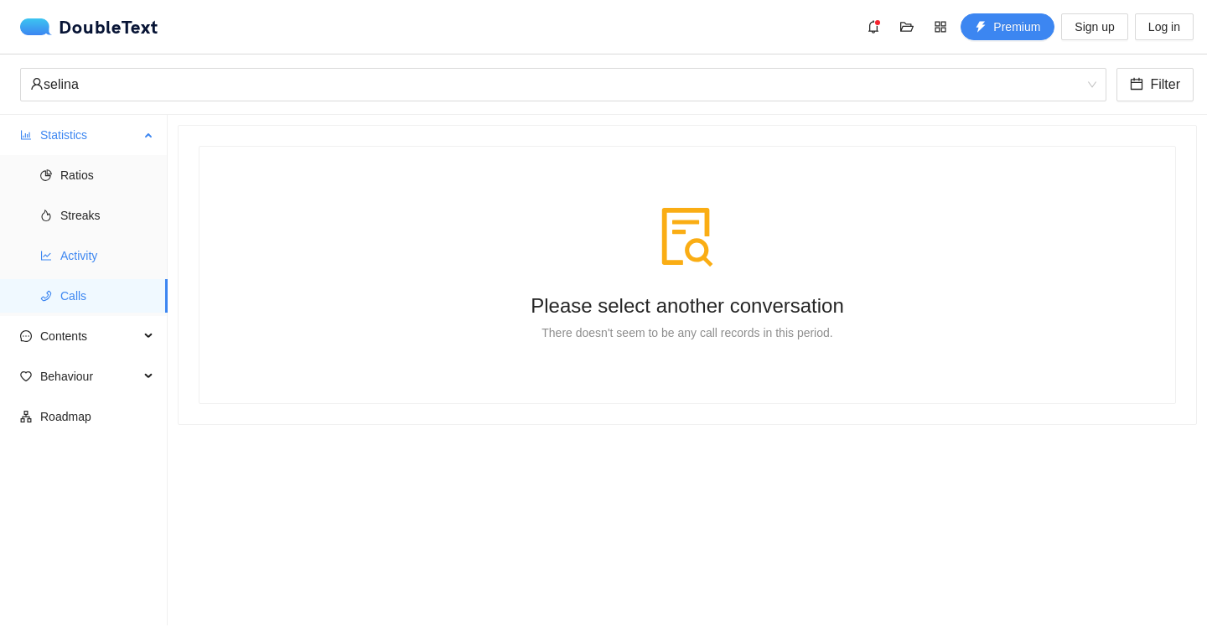
click at [73, 249] on span "Activity" at bounding box center [107, 256] width 94 height 34
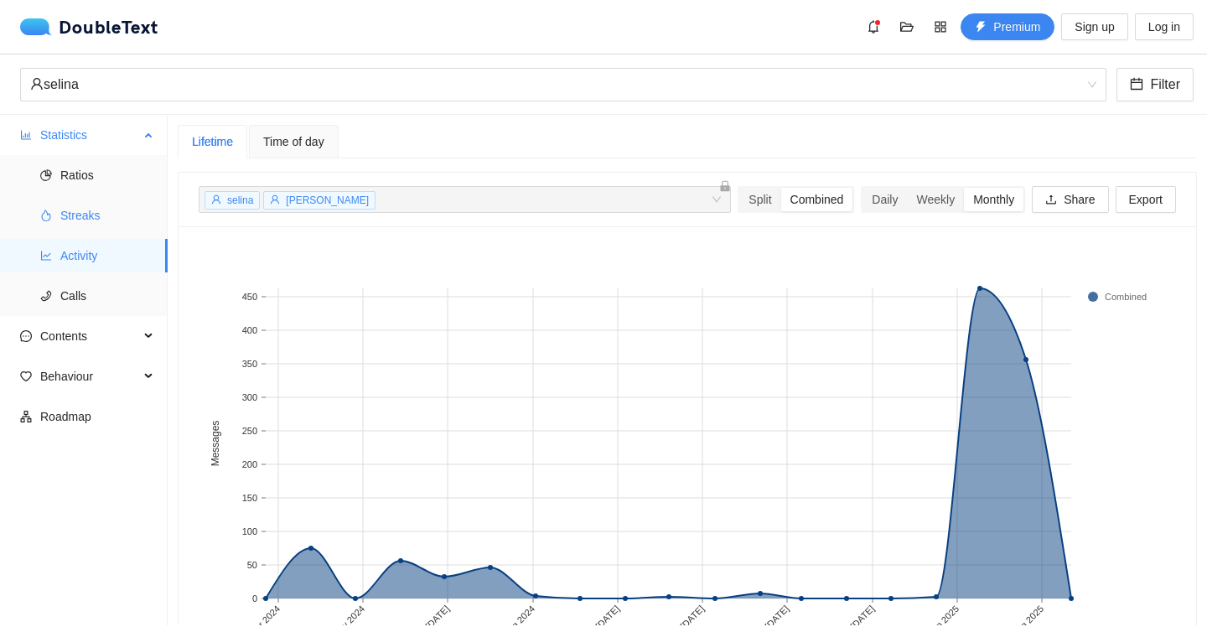
click at [75, 205] on span "Streaks" at bounding box center [107, 216] width 94 height 34
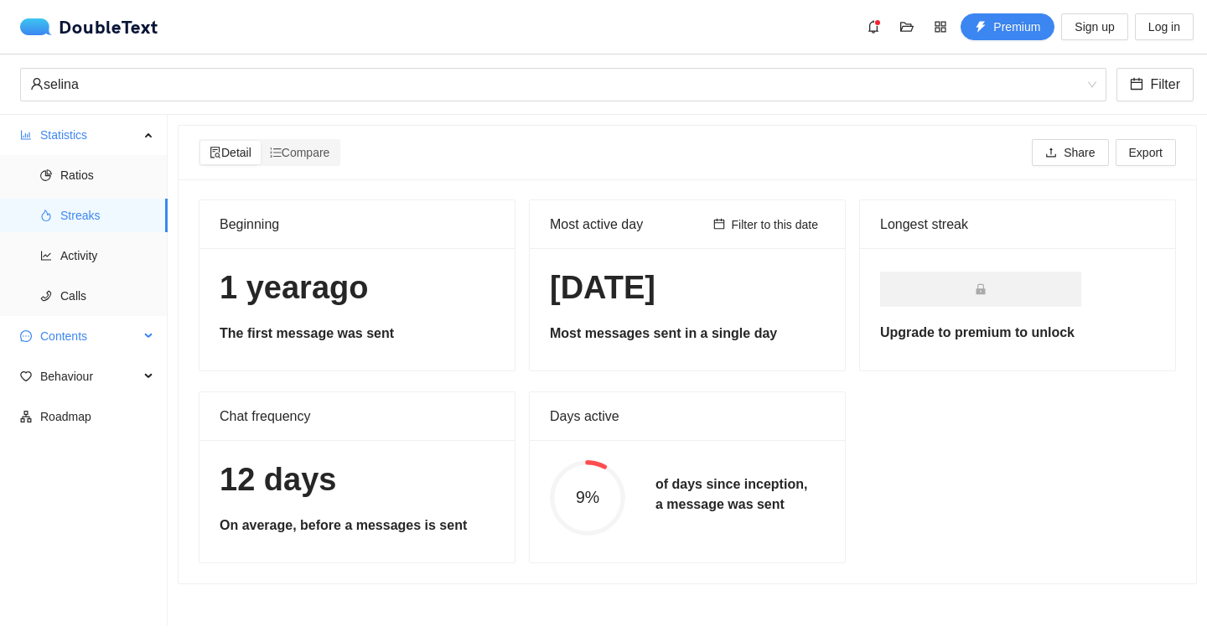
click at [55, 348] on span "Contents" at bounding box center [89, 336] width 99 height 34
click at [54, 493] on span "Behaviour" at bounding box center [89, 497] width 99 height 34
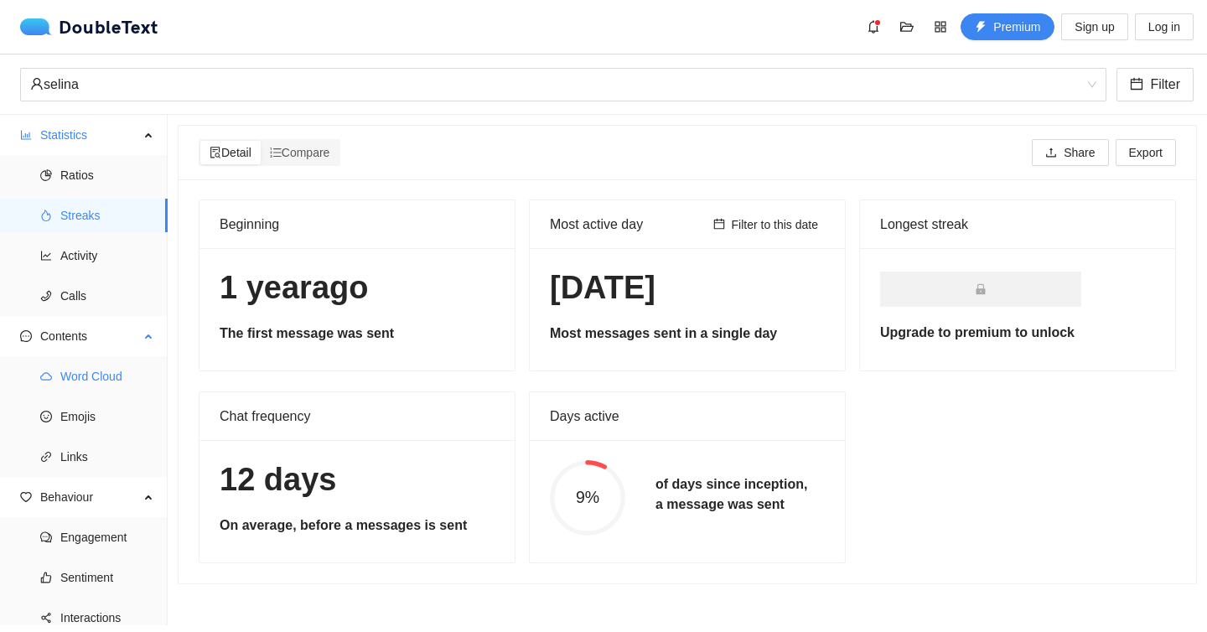
click at [104, 379] on span "Word Cloud" at bounding box center [107, 377] width 94 height 34
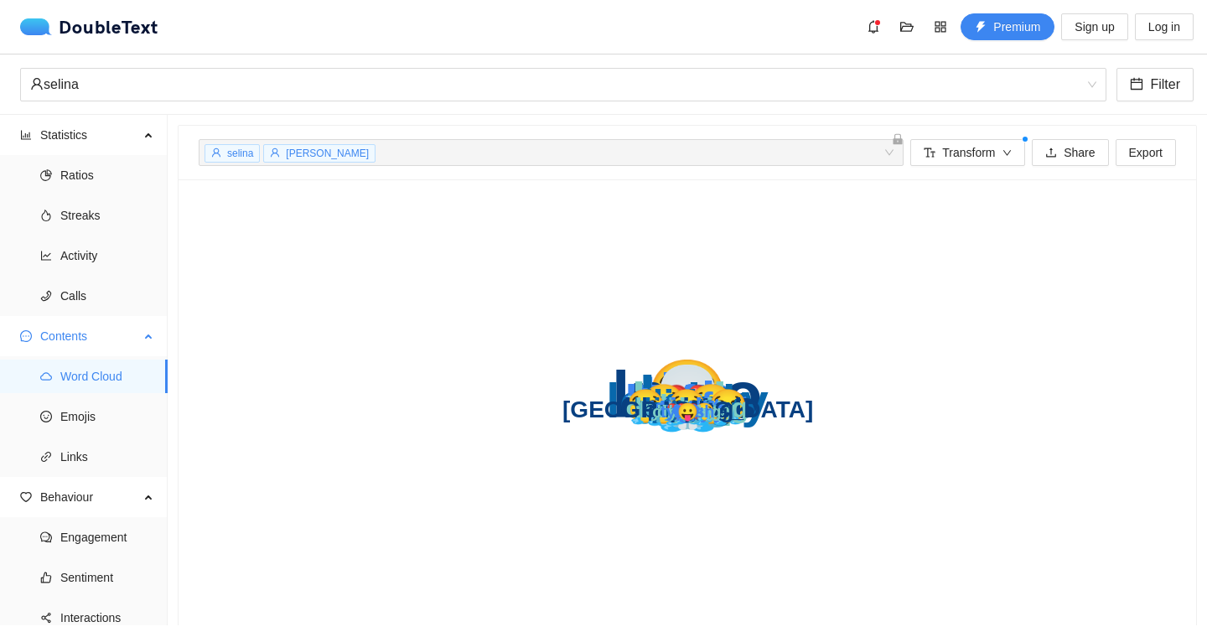
scroll to position [49, 0]
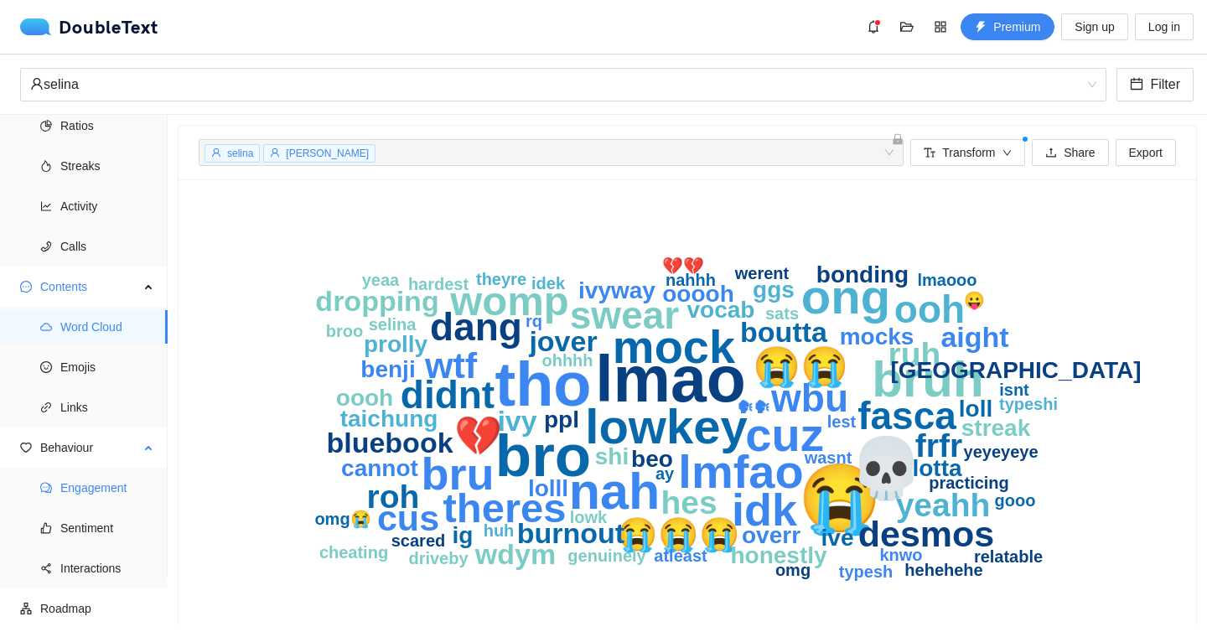
click at [70, 500] on span "Engagement" at bounding box center [107, 488] width 94 height 34
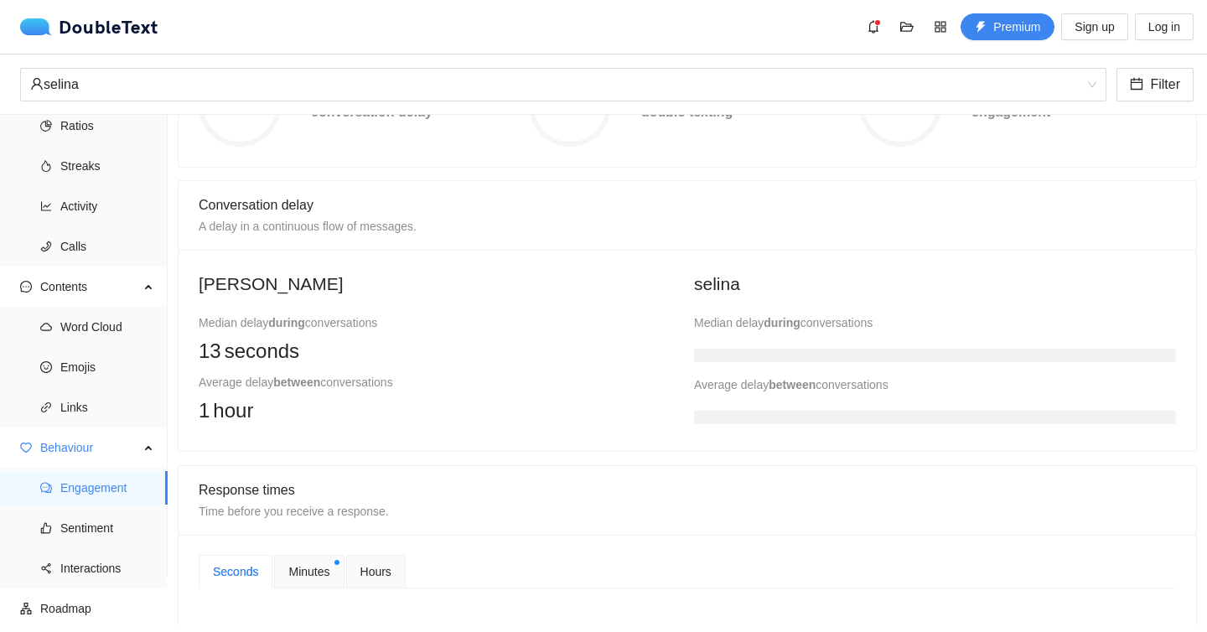
scroll to position [286, 0]
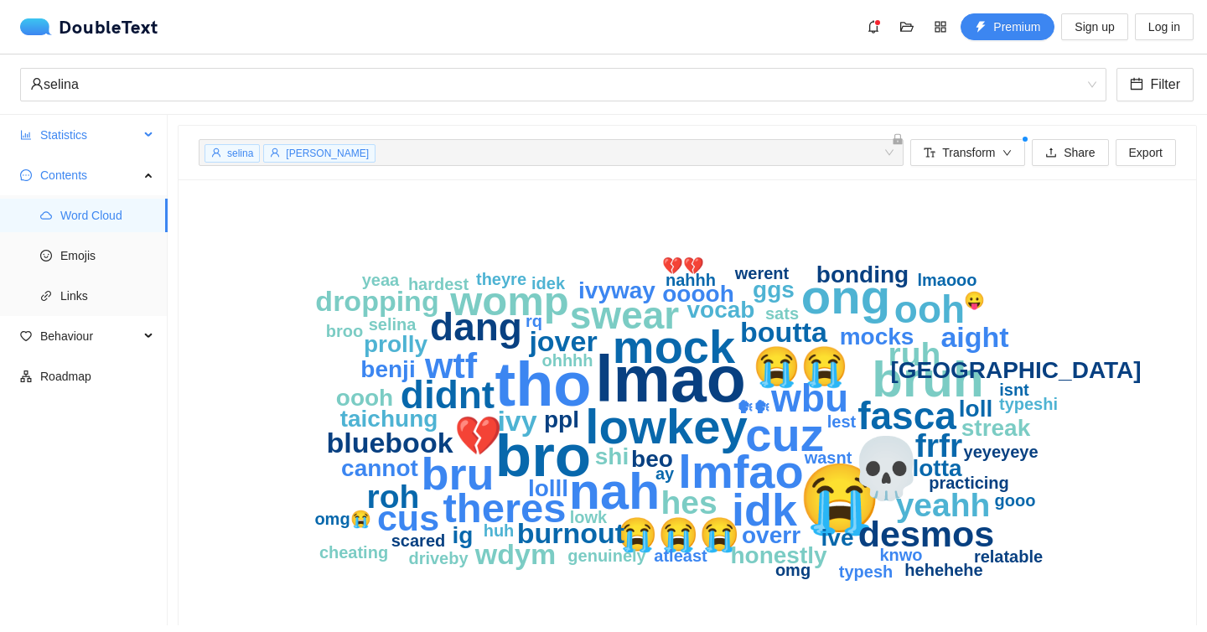
click at [119, 145] on span "Statistics" at bounding box center [89, 135] width 99 height 34
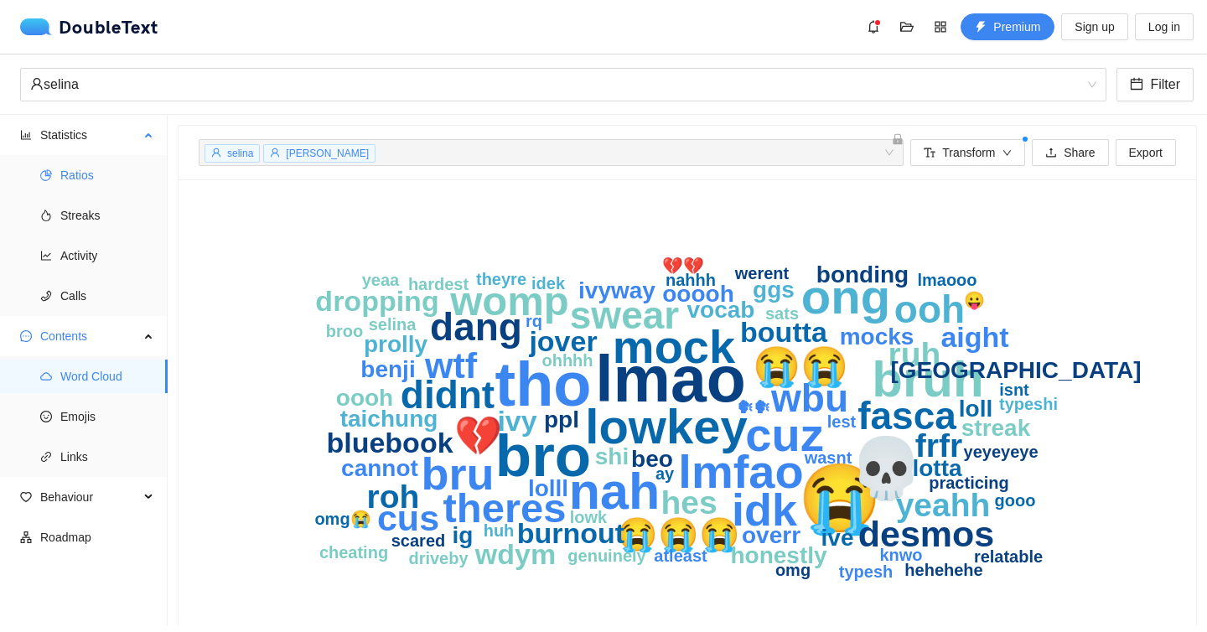
click at [114, 170] on span "Ratios" at bounding box center [107, 175] width 94 height 34
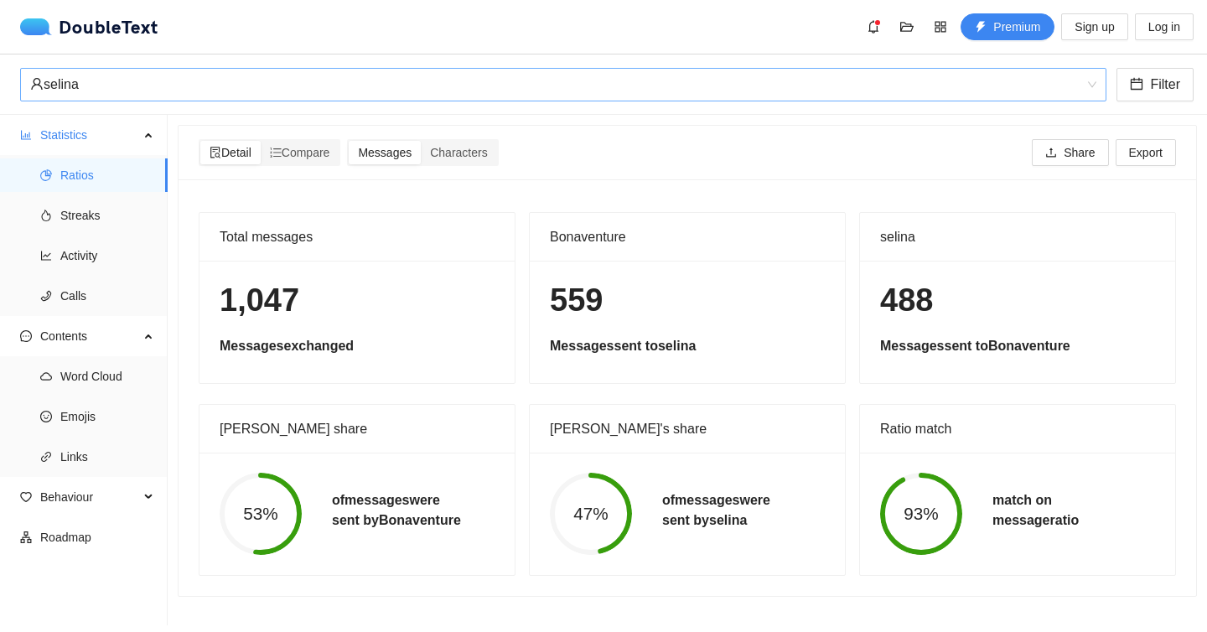
click at [311, 81] on div "selina" at bounding box center [555, 85] width 1051 height 32
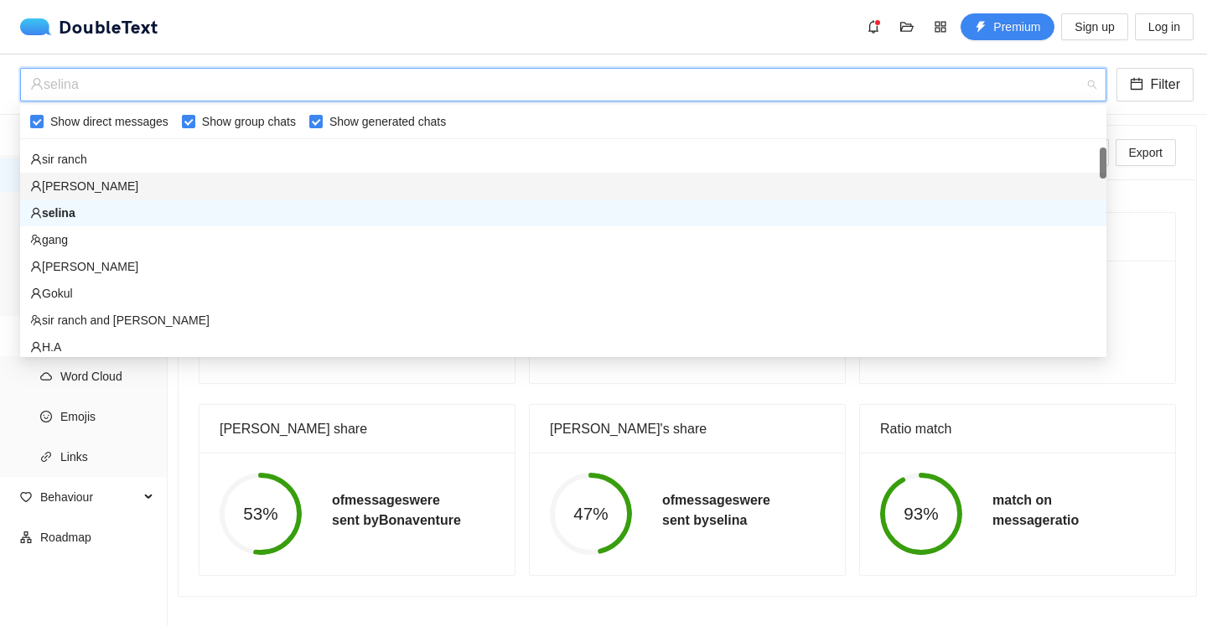
click at [212, 185] on div "[PERSON_NAME]" at bounding box center [563, 186] width 1066 height 18
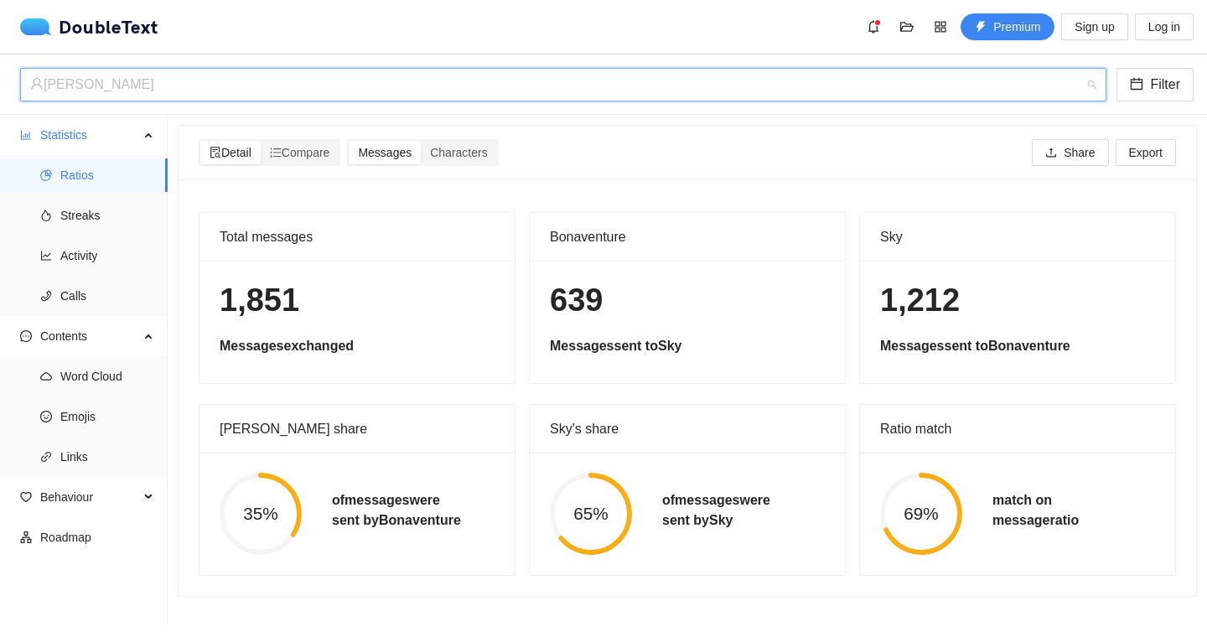
click at [289, 72] on div "[PERSON_NAME]" at bounding box center [555, 85] width 1051 height 32
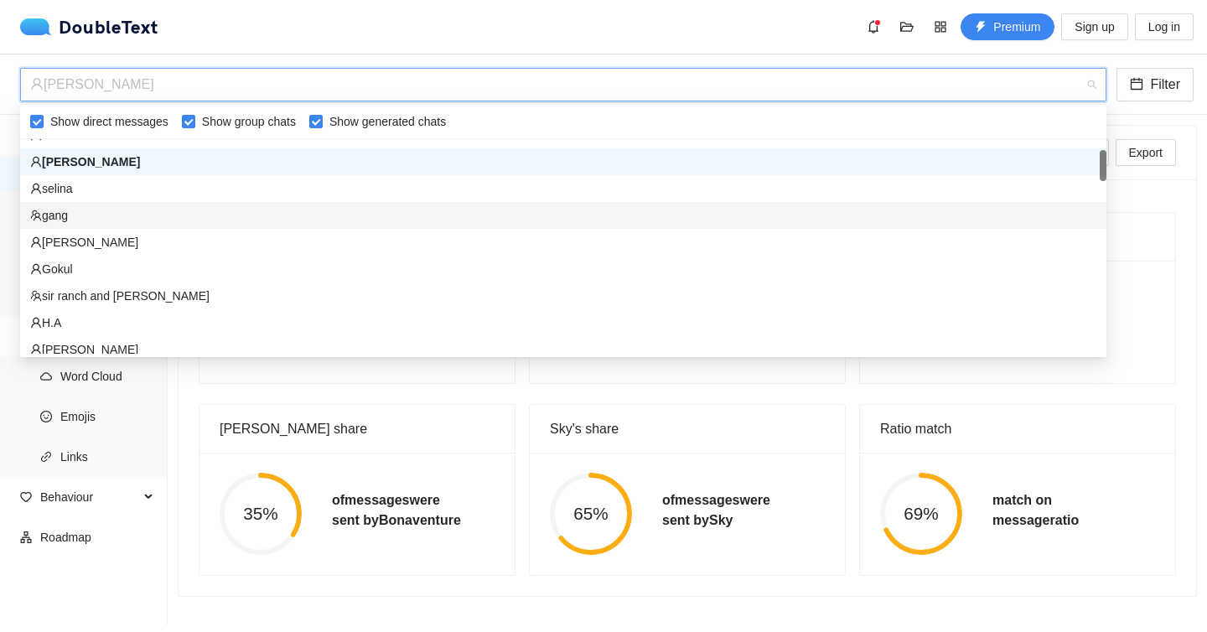
scroll to position [101, 0]
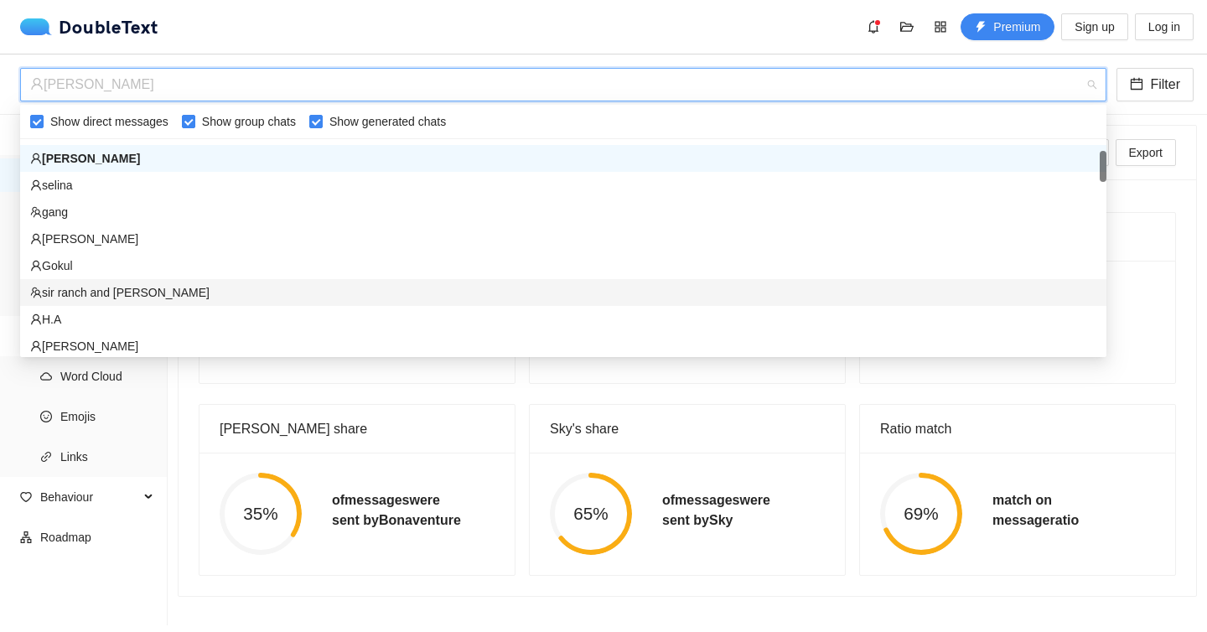
click at [171, 290] on div "sir ranch and [PERSON_NAME]" at bounding box center [563, 292] width 1066 height 18
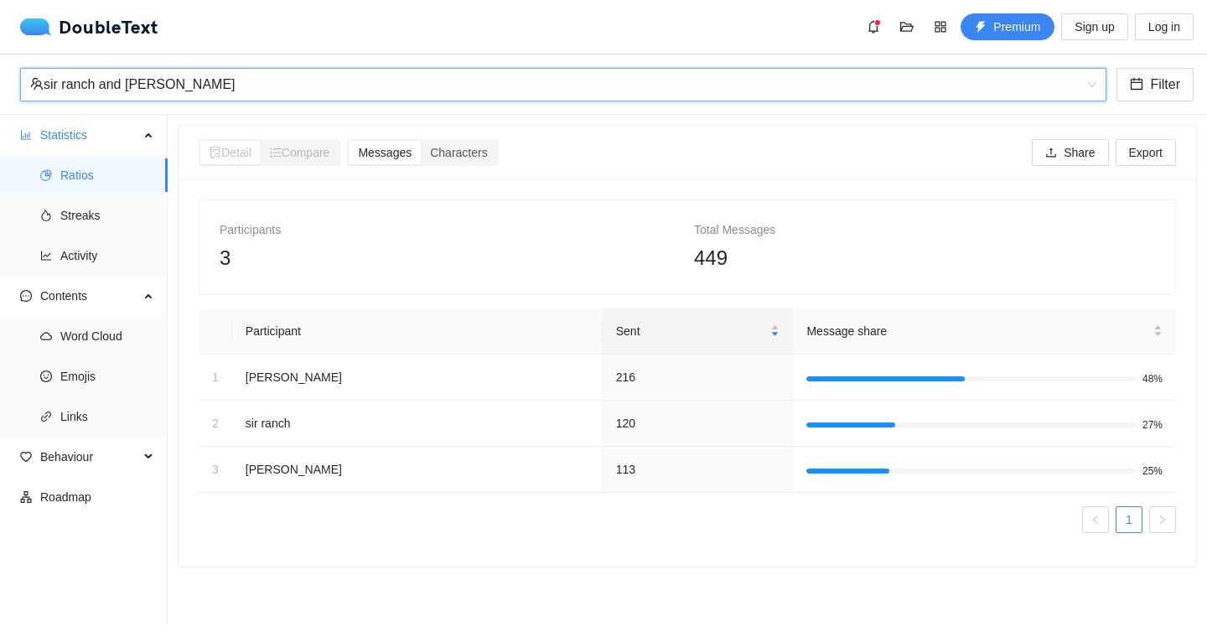
click at [285, 84] on div "sir ranch and [PERSON_NAME]" at bounding box center [555, 85] width 1051 height 32
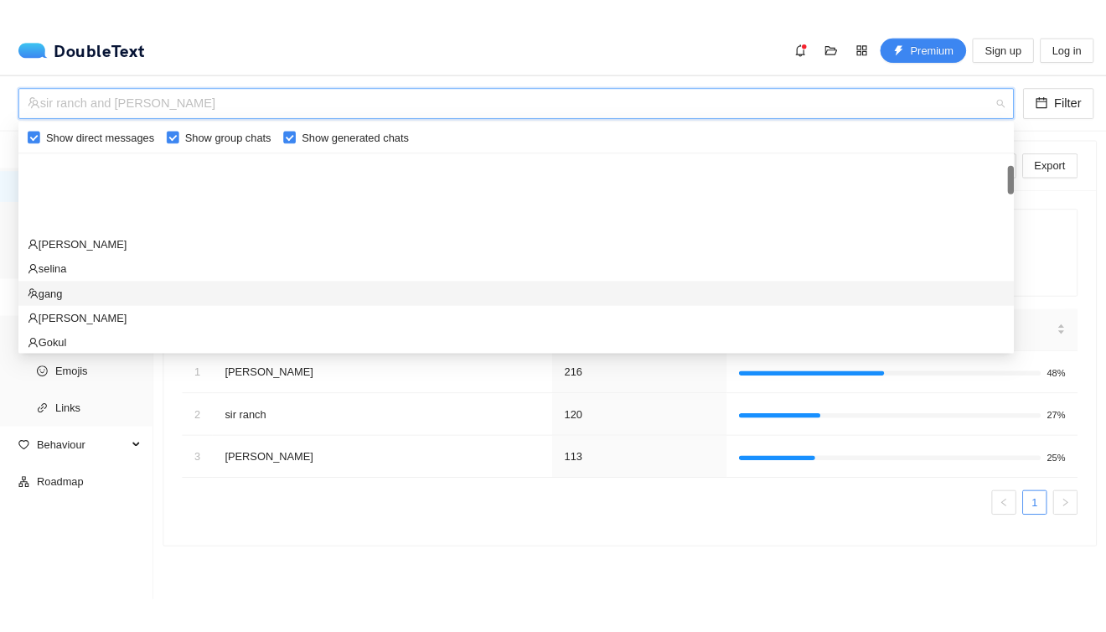
scroll to position [0, 0]
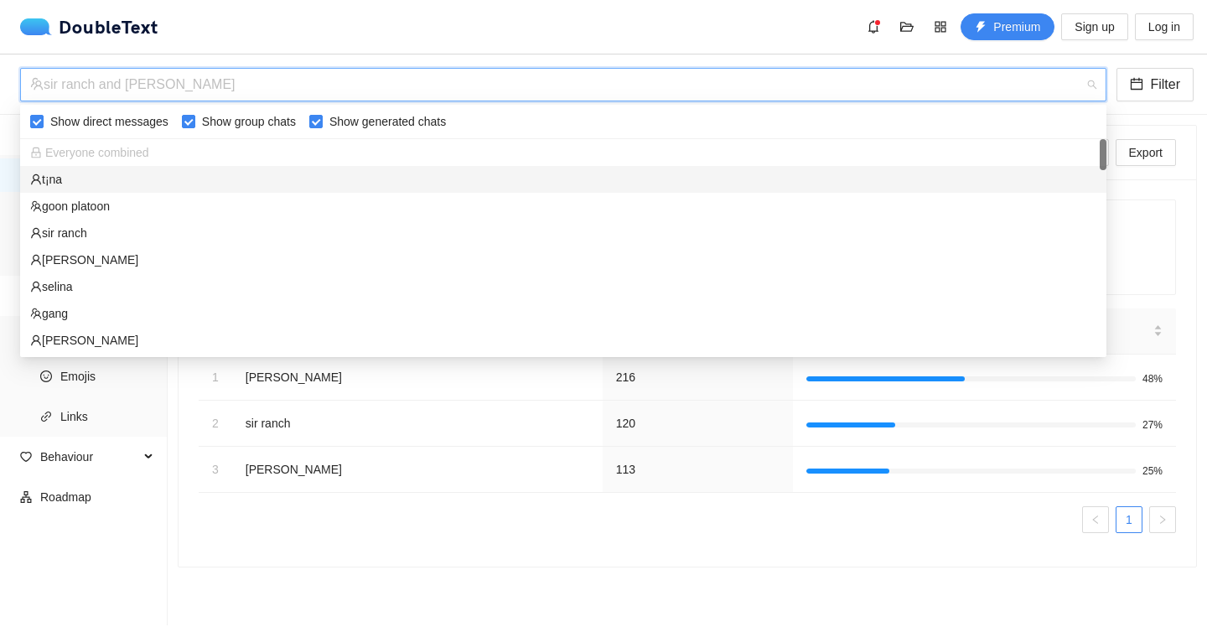
click at [179, 173] on div "t¡na" at bounding box center [563, 179] width 1066 height 18
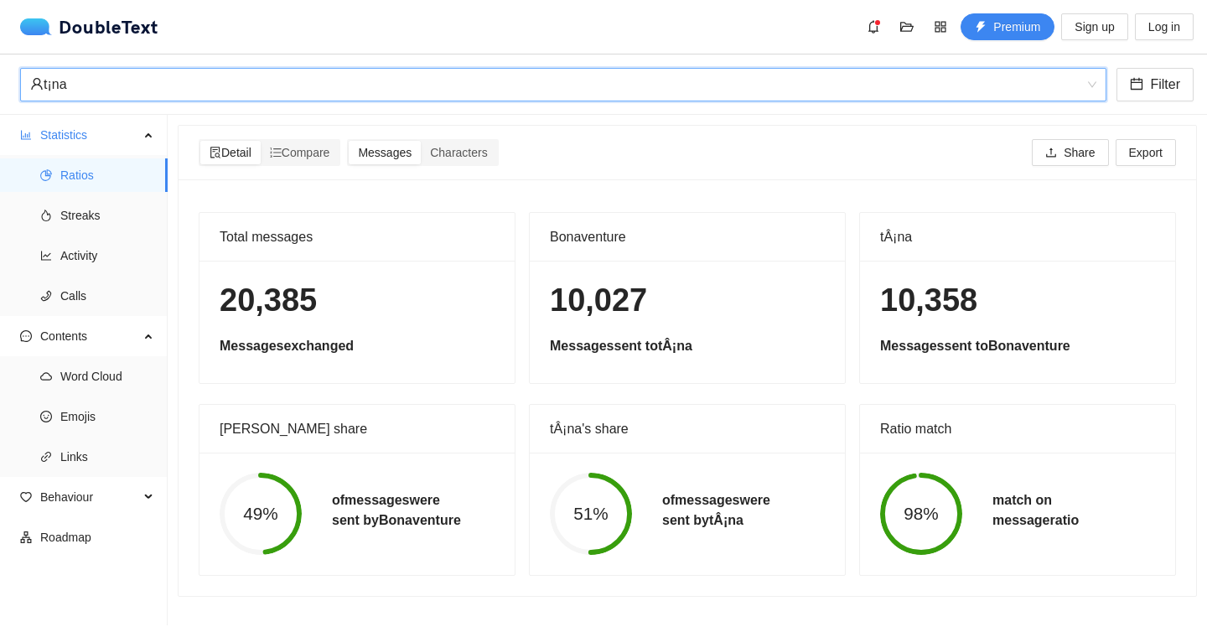
click at [401, 267] on div "20,385 Messages exchanged" at bounding box center [356, 322] width 315 height 122
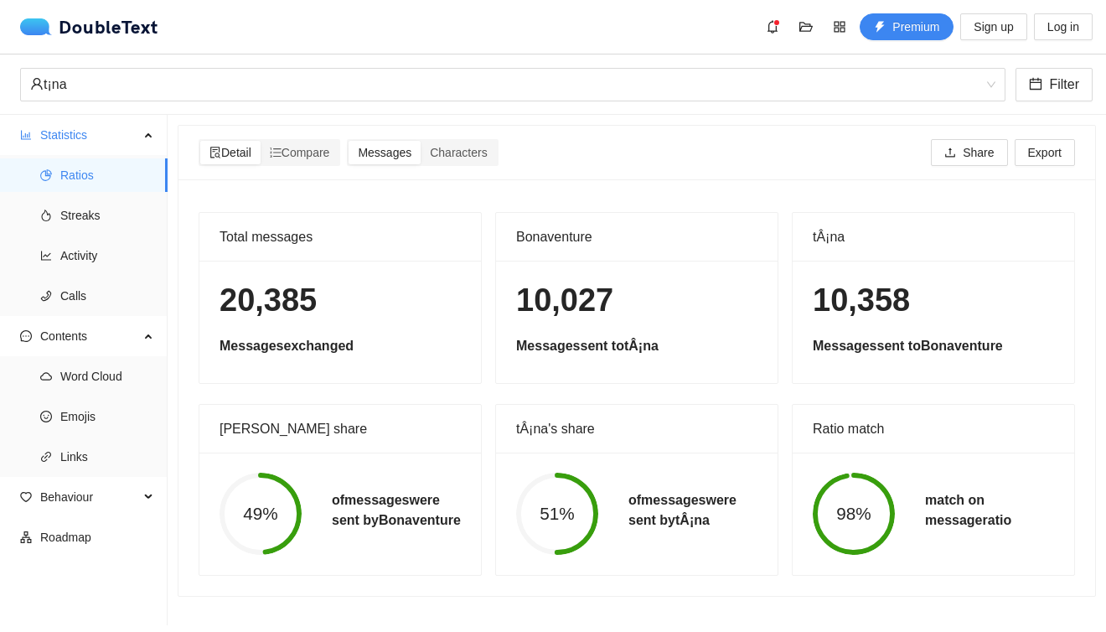
scroll to position [59, 0]
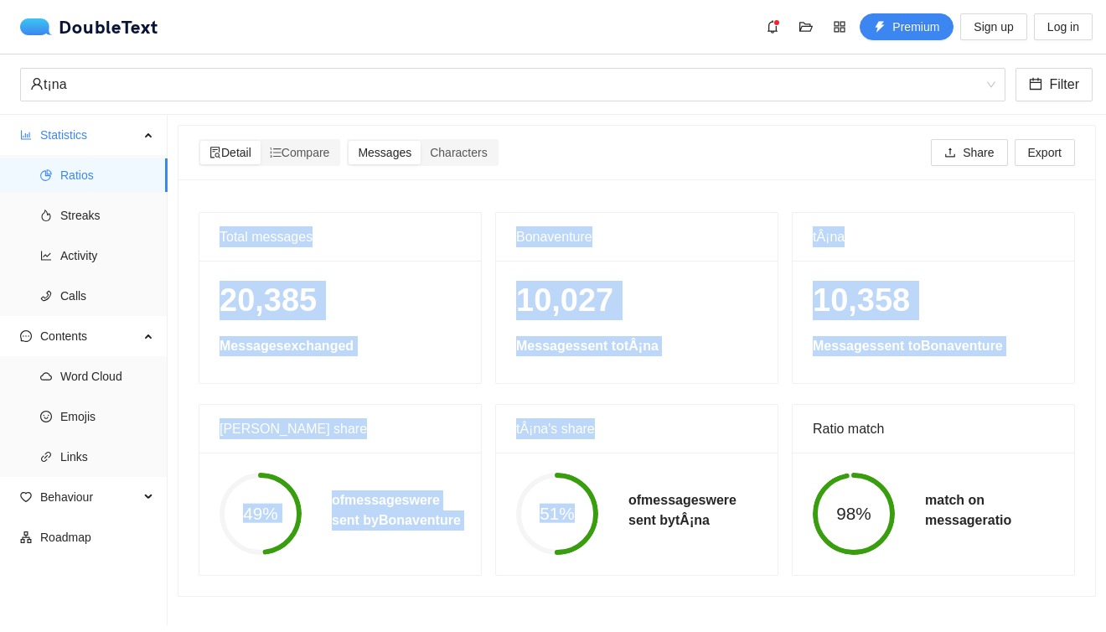
drag, startPoint x: 215, startPoint y: 180, endPoint x: 647, endPoint y: 525, distance: 552.2
click at [647, 525] on div "Total messages 20,385 Messages exchanged Bonaventure 10,027 Messages sent to tÂ…" at bounding box center [637, 394] width 890 height 364
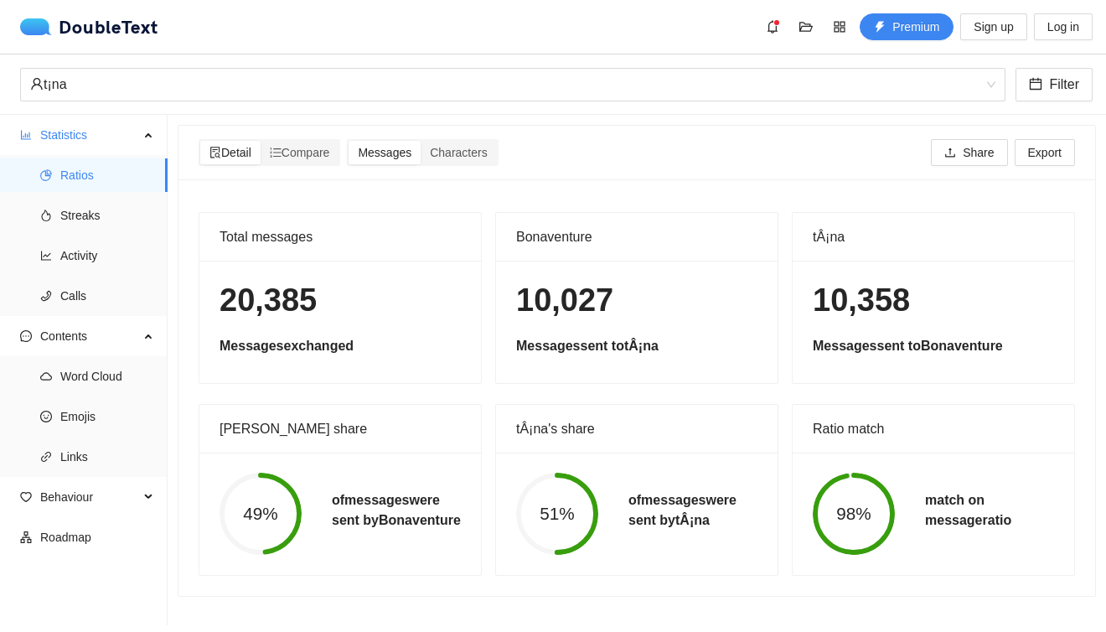
click at [228, 213] on div "Total messages" at bounding box center [340, 237] width 241 height 48
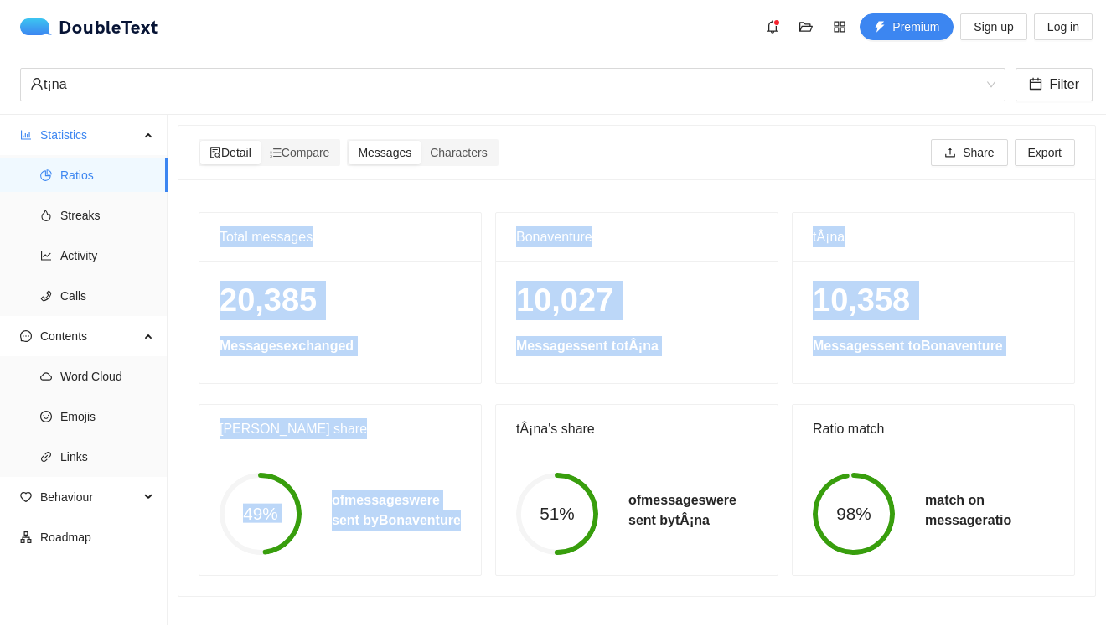
drag, startPoint x: 213, startPoint y: 169, endPoint x: 445, endPoint y: 583, distance: 474.7
click at [446, 576] on div "Total messages 20,385 Messages exchanged Bonaventure 10,027 Messages sent to tÂ…" at bounding box center [637, 394] width 890 height 364
copy div "Total messages 20,385 Messages exchanged Bonaventure 10,027 Messages sent to tÂ…"
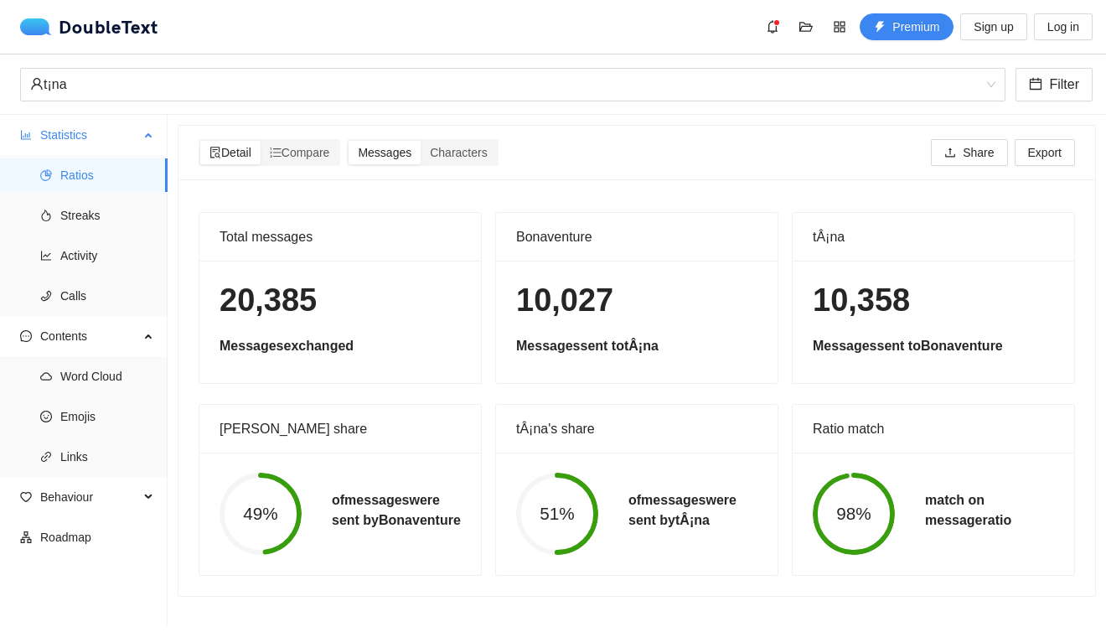
click at [119, 197] on ul "Ratios Streaks Activity Calls" at bounding box center [83, 235] width 167 height 161
click at [124, 216] on span "Streaks" at bounding box center [107, 216] width 94 height 34
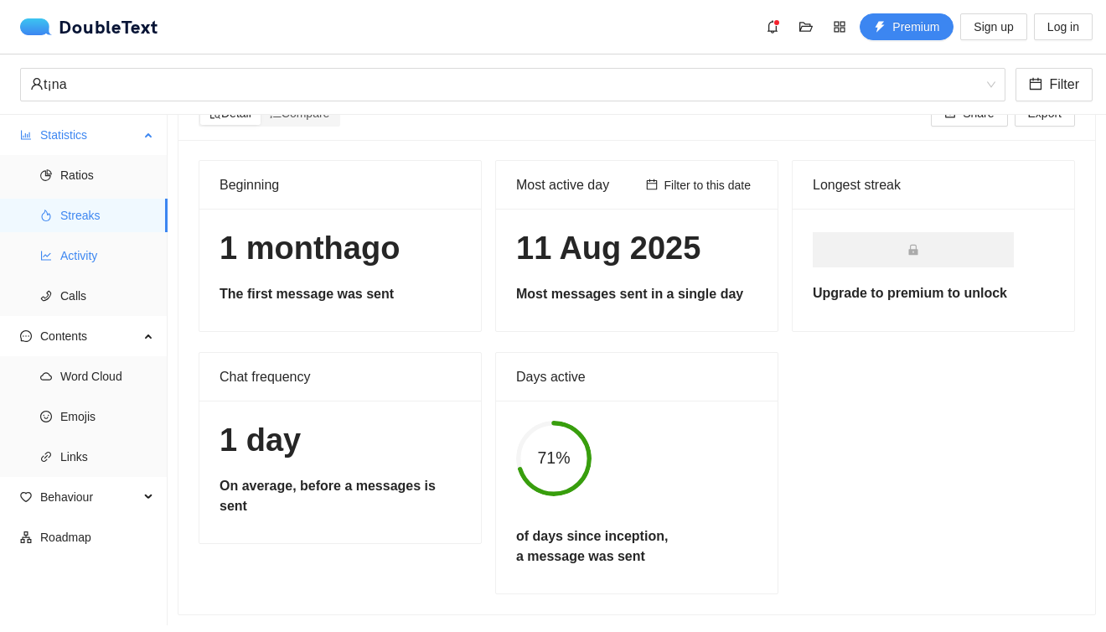
click at [91, 270] on span "Activity" at bounding box center [107, 256] width 94 height 34
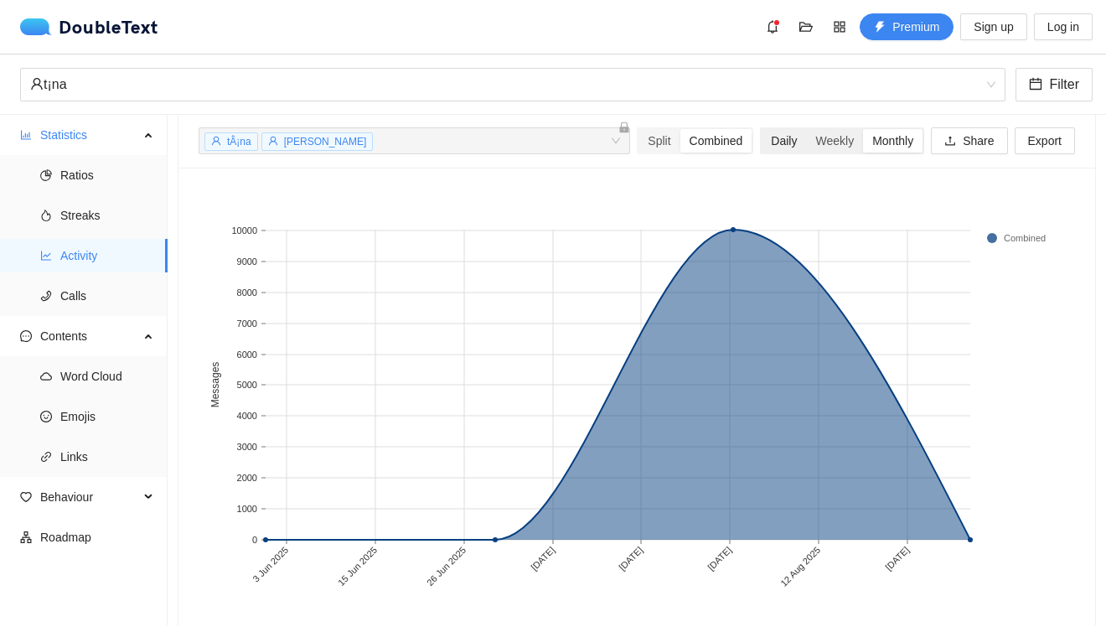
click at [763, 148] on div "Daily" at bounding box center [784, 140] width 44 height 23
click at [762, 129] on input "Daily" at bounding box center [762, 129] width 0 height 0
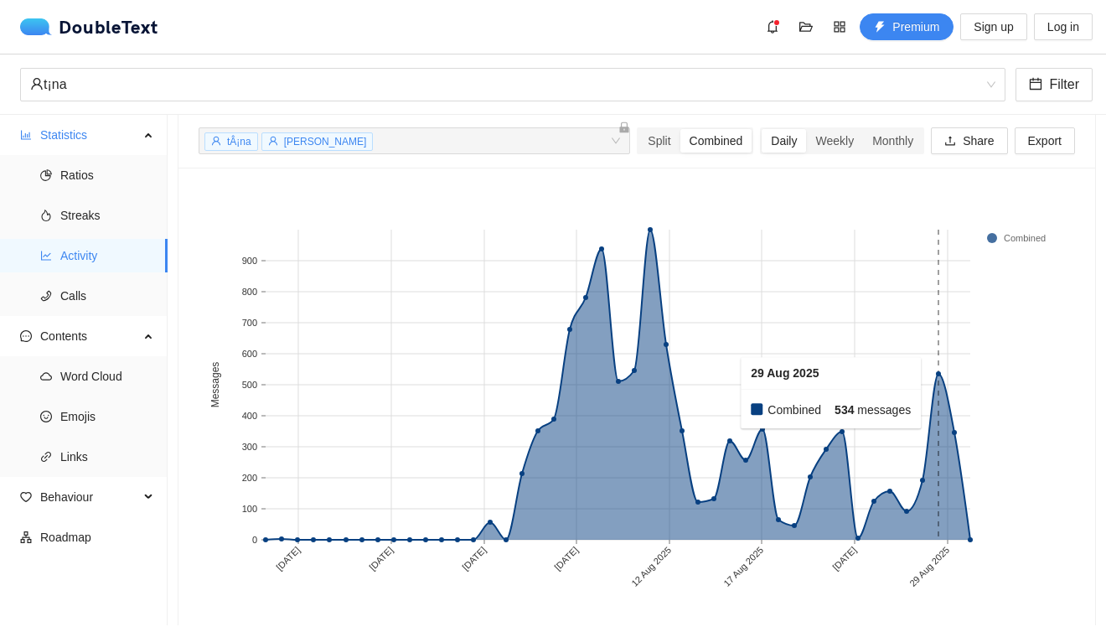
click at [940, 393] on rect at bounding box center [939, 385] width 16 height 310
click at [660, 141] on div "Split" at bounding box center [659, 140] width 41 height 23
click at [639, 129] on input "Split" at bounding box center [639, 129] width 0 height 0
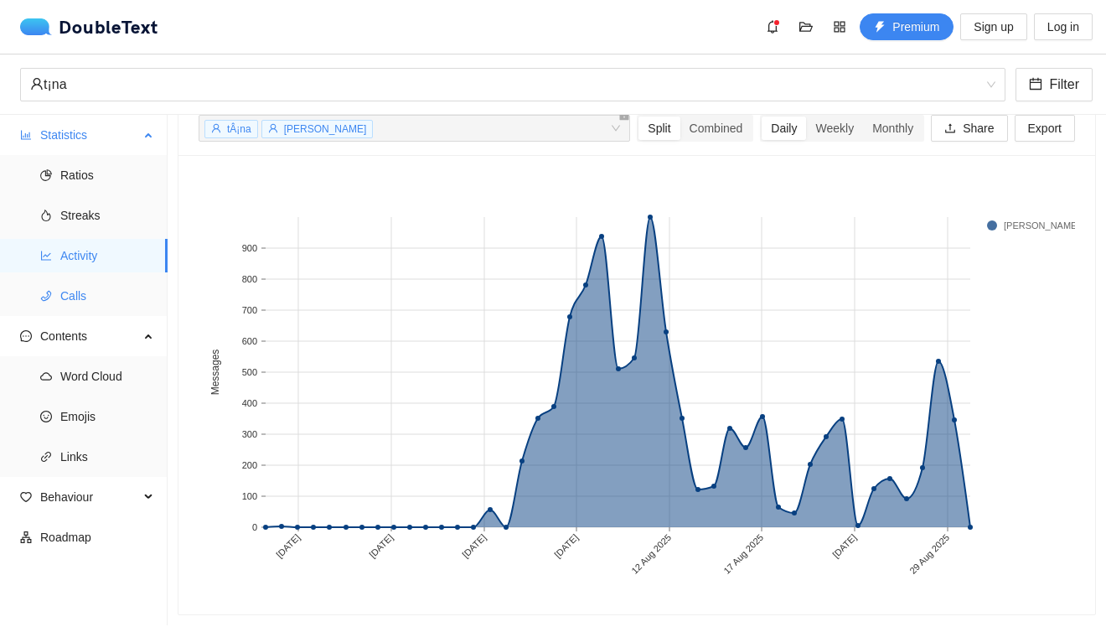
click at [111, 286] on span "Calls" at bounding box center [107, 296] width 94 height 34
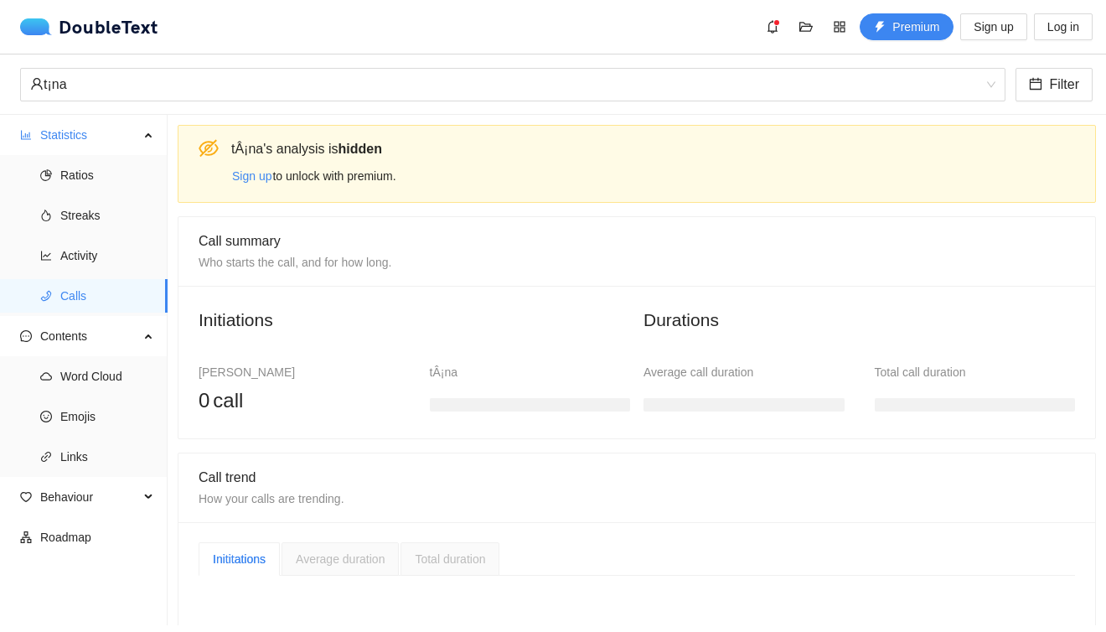
scroll to position [168, 0]
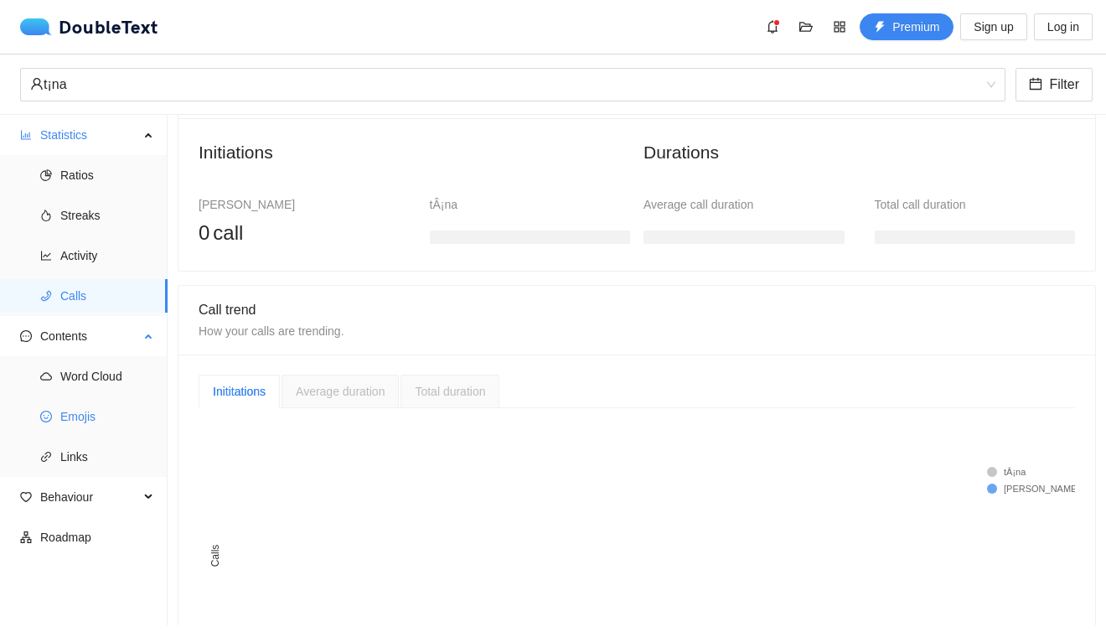
click at [93, 410] on span "Emojis" at bounding box center [107, 417] width 94 height 34
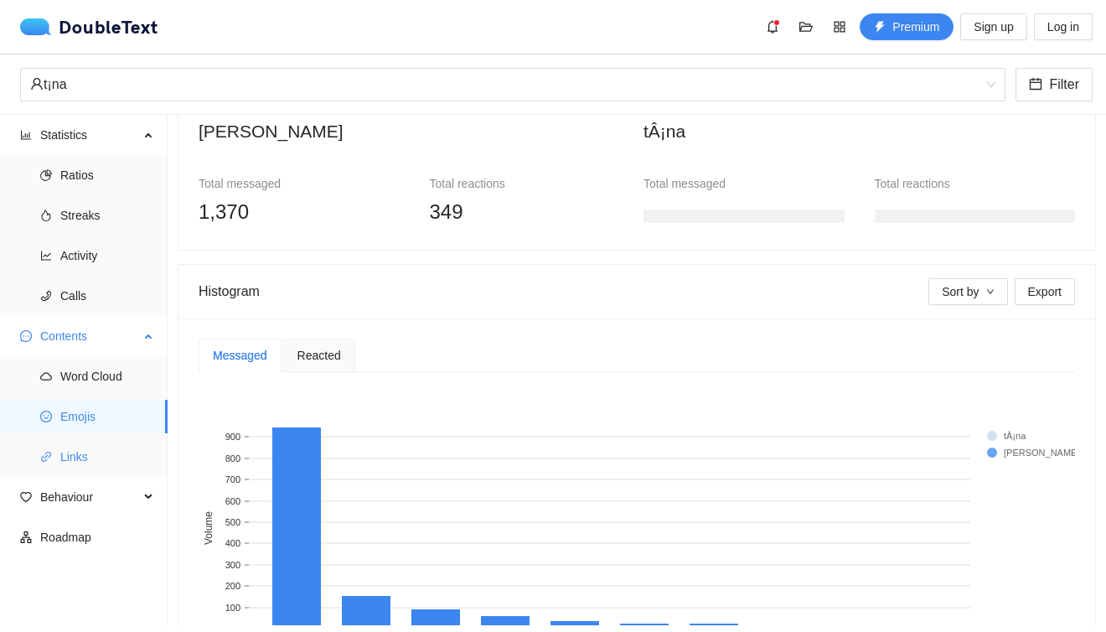
click at [83, 461] on span "Links" at bounding box center [107, 457] width 94 height 34
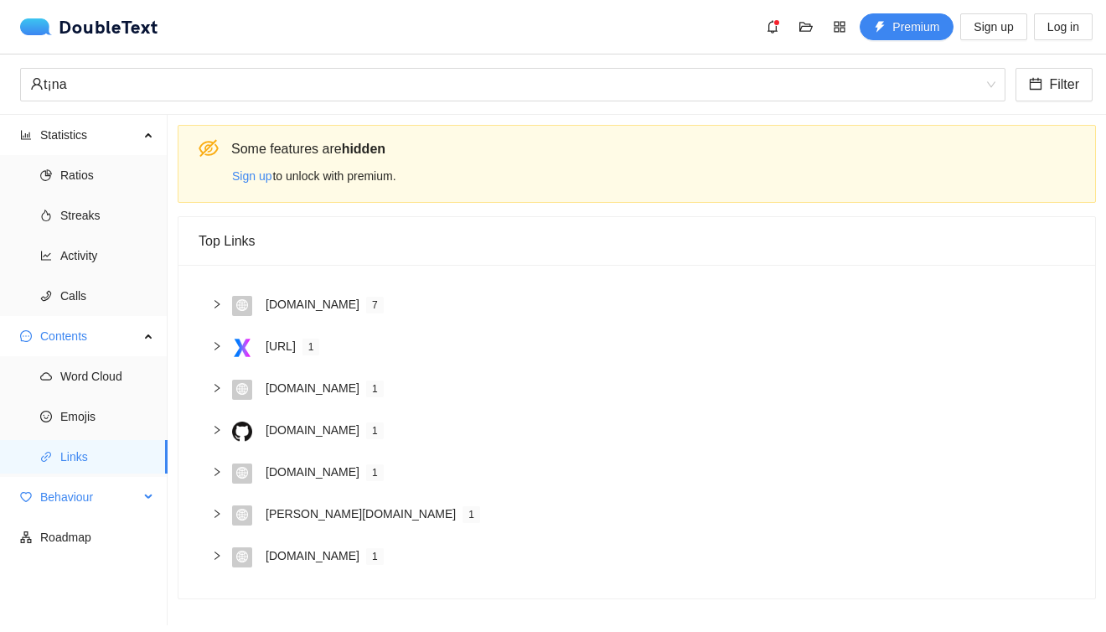
click at [96, 499] on span "Behaviour" at bounding box center [89, 497] width 99 height 34
click at [96, 539] on span "Engagement" at bounding box center [107, 537] width 94 height 34
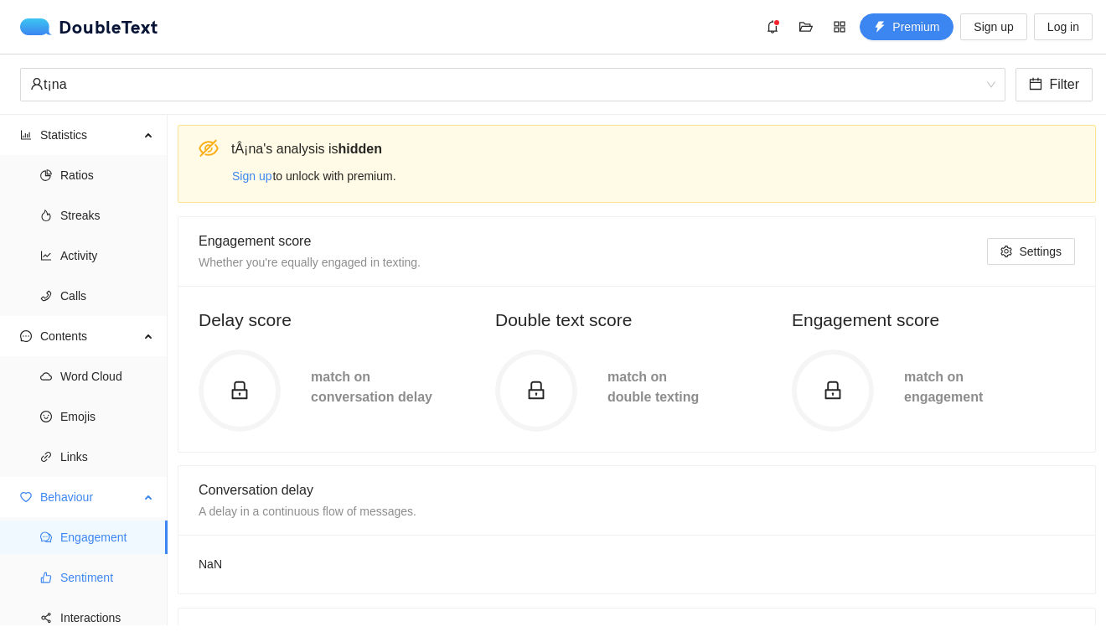
click at [96, 564] on span "Sentiment" at bounding box center [107, 578] width 94 height 34
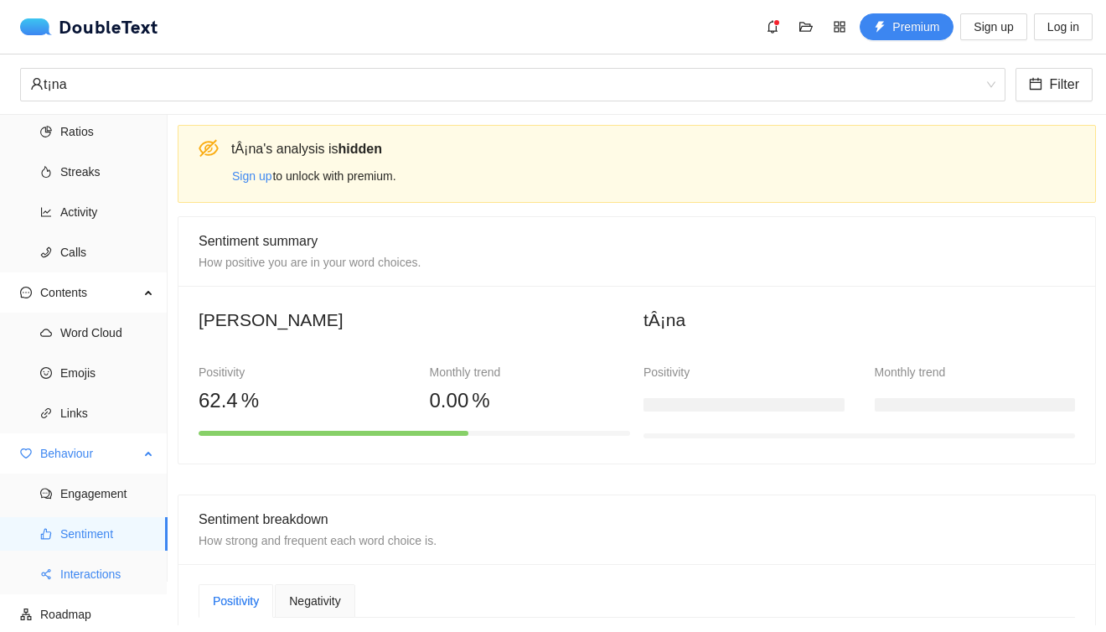
scroll to position [49, 0]
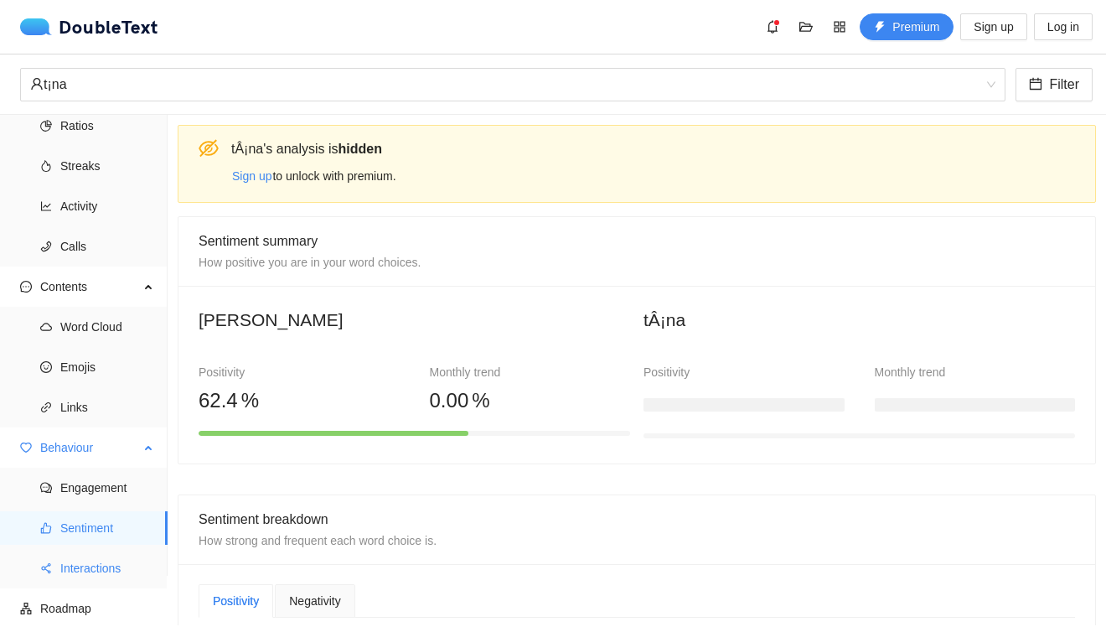
click at [93, 562] on span "Interactions" at bounding box center [107, 568] width 94 height 34
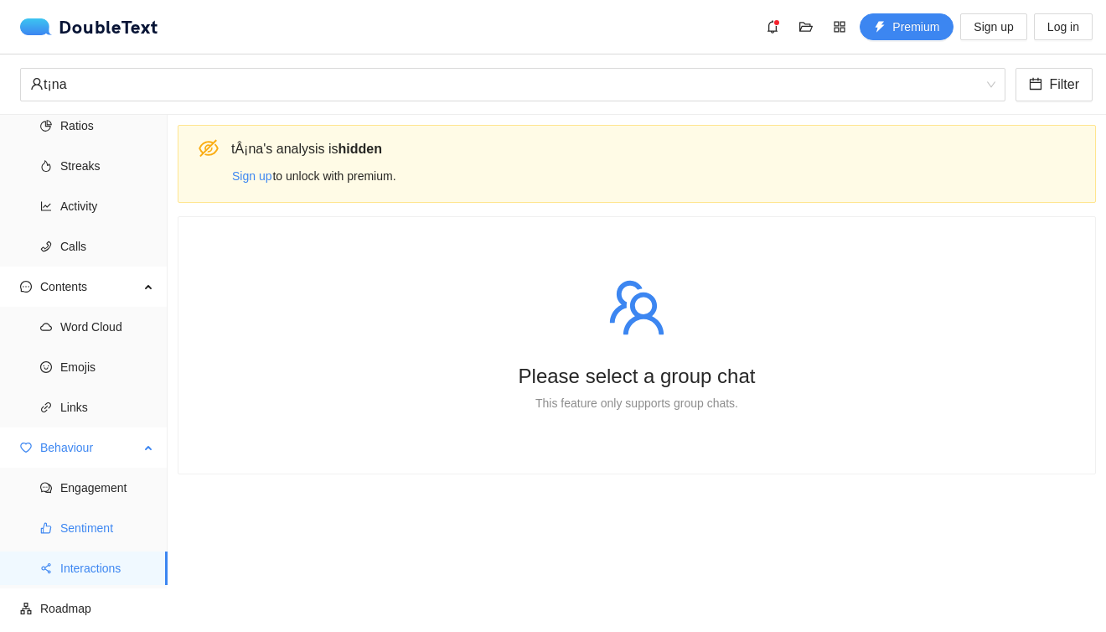
click at [85, 534] on span "Sentiment" at bounding box center [107, 528] width 94 height 34
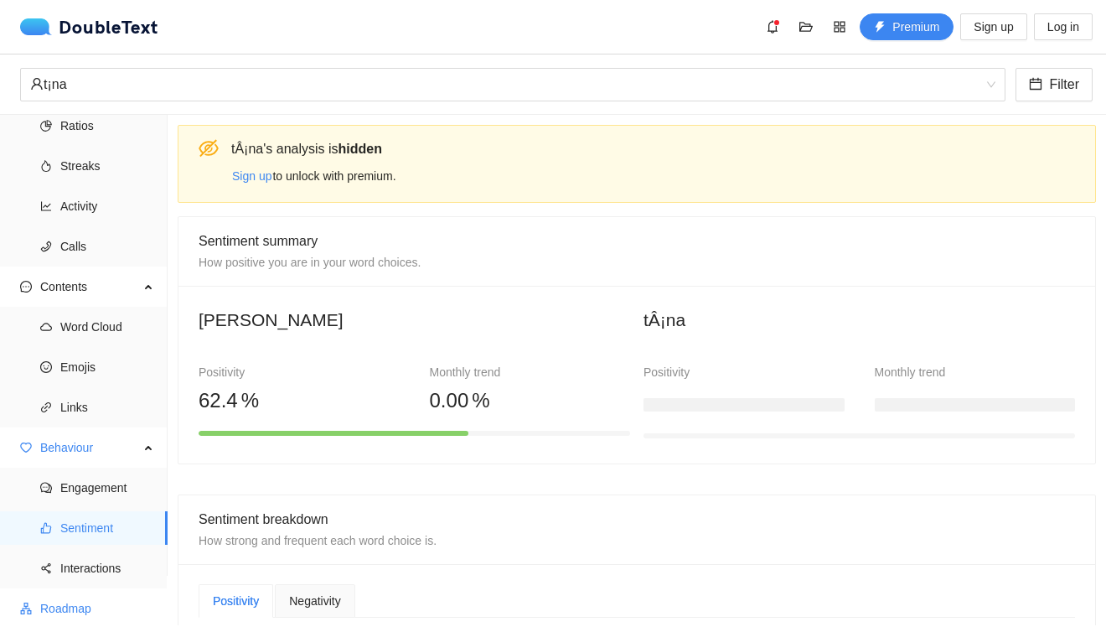
click at [58, 593] on span "Roadmap" at bounding box center [97, 609] width 114 height 34
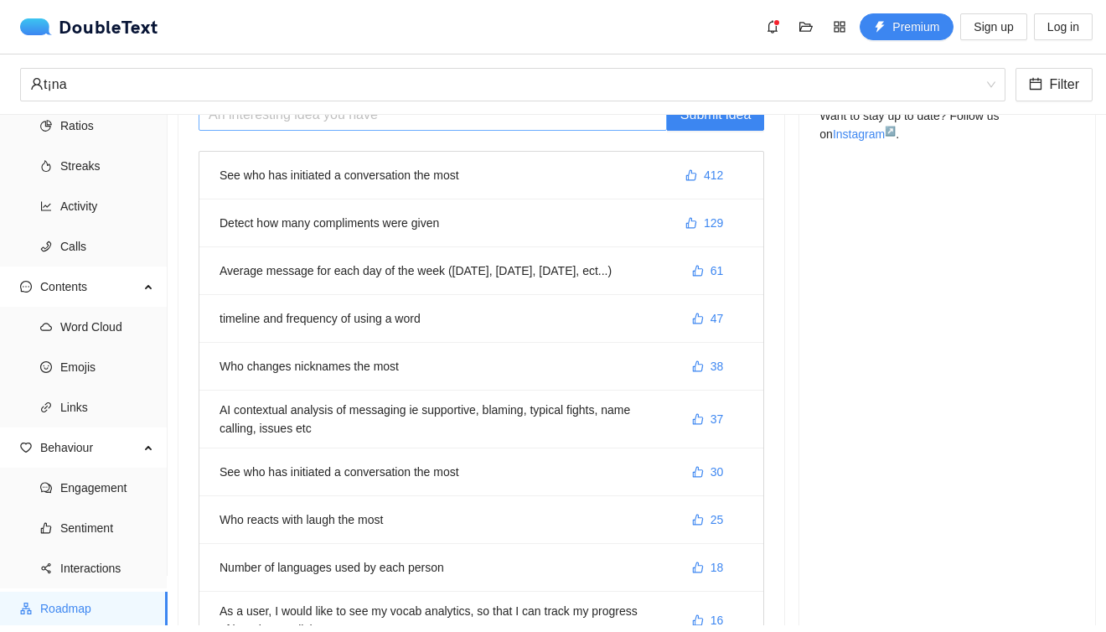
scroll to position [243, 0]
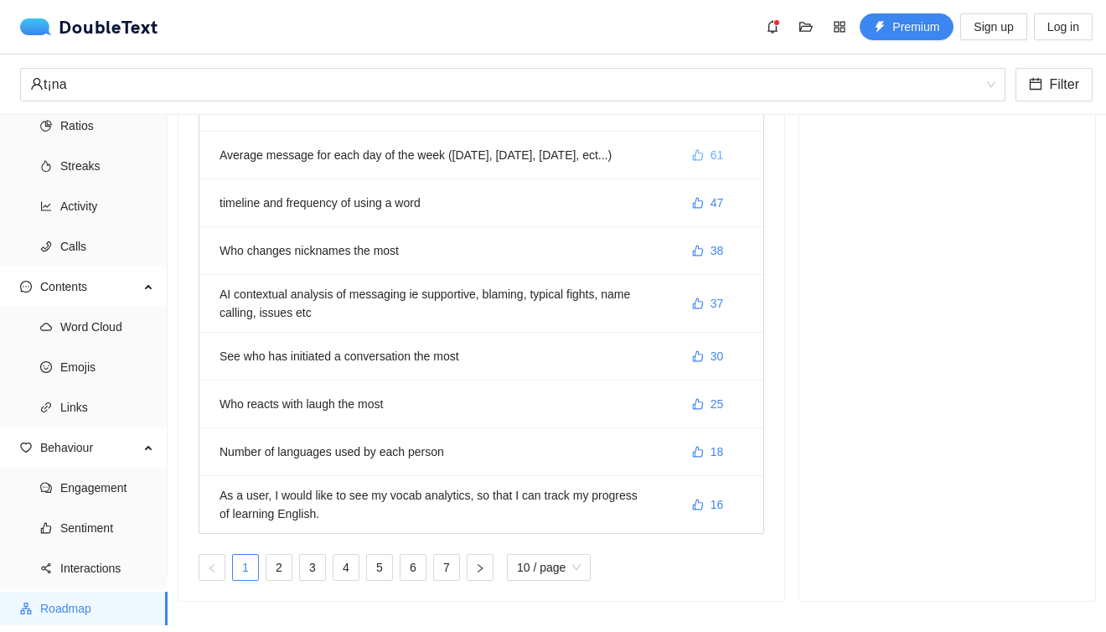
click at [710, 146] on button "61" at bounding box center [708, 155] width 59 height 27
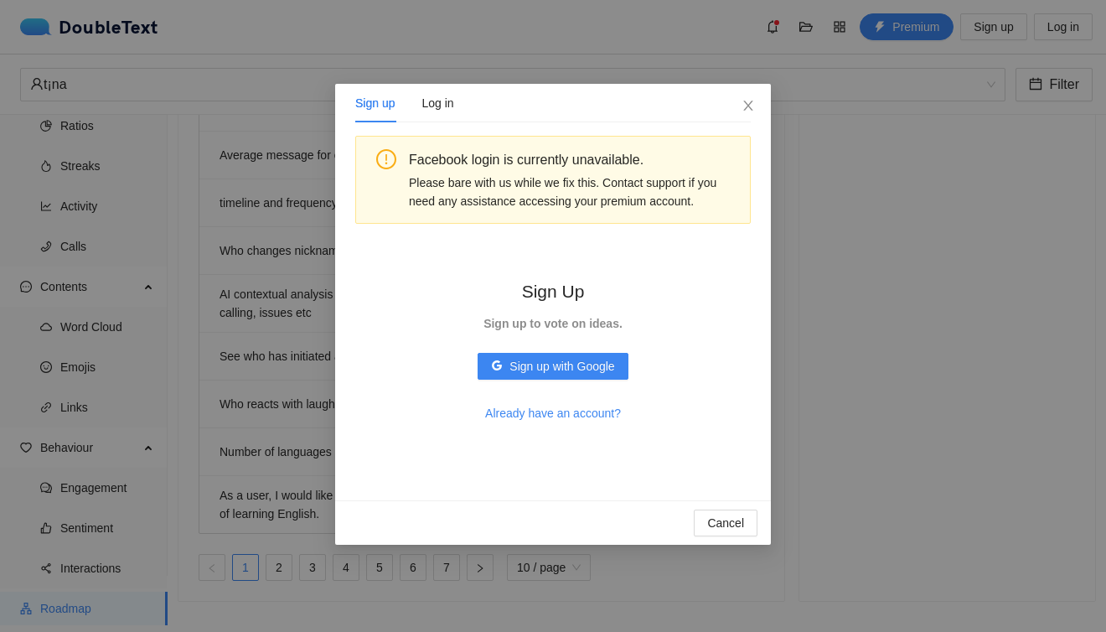
click at [823, 203] on div "Sign up Log in Facebook login is currently unavailable. Please bare with us whi…" at bounding box center [553, 316] width 1106 height 632
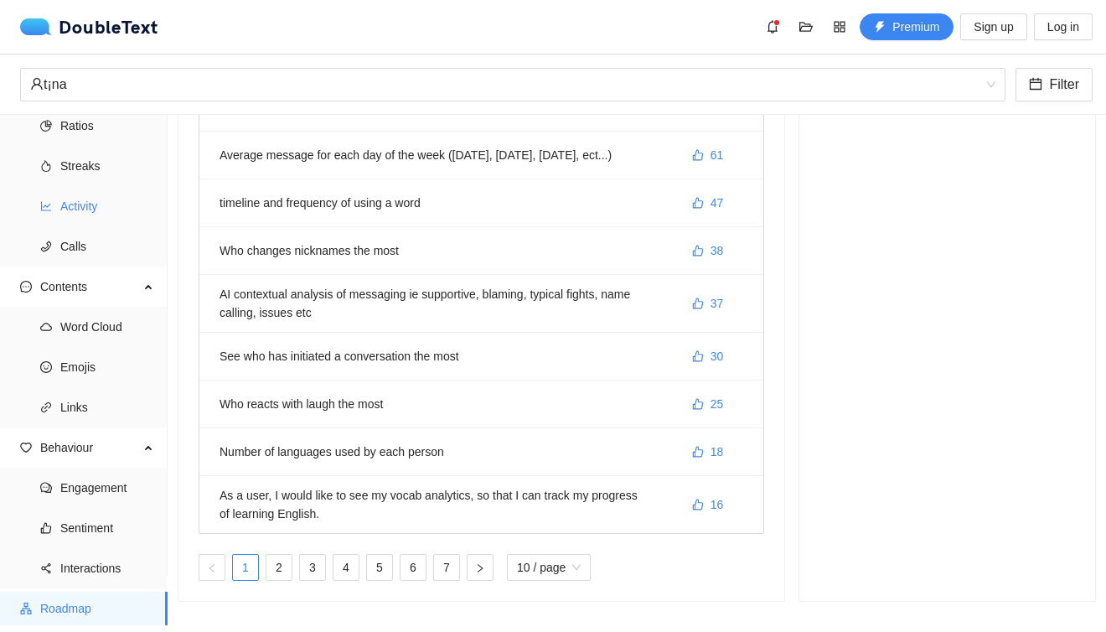
click at [70, 189] on span "Activity" at bounding box center [107, 206] width 94 height 34
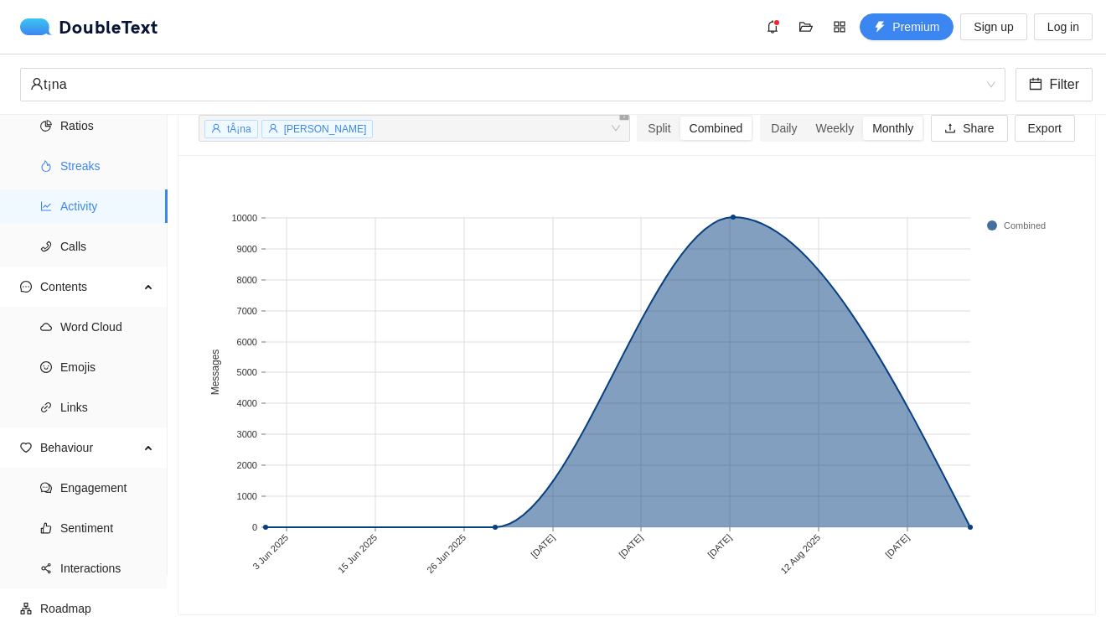
click at [113, 162] on span "Streaks" at bounding box center [107, 166] width 94 height 34
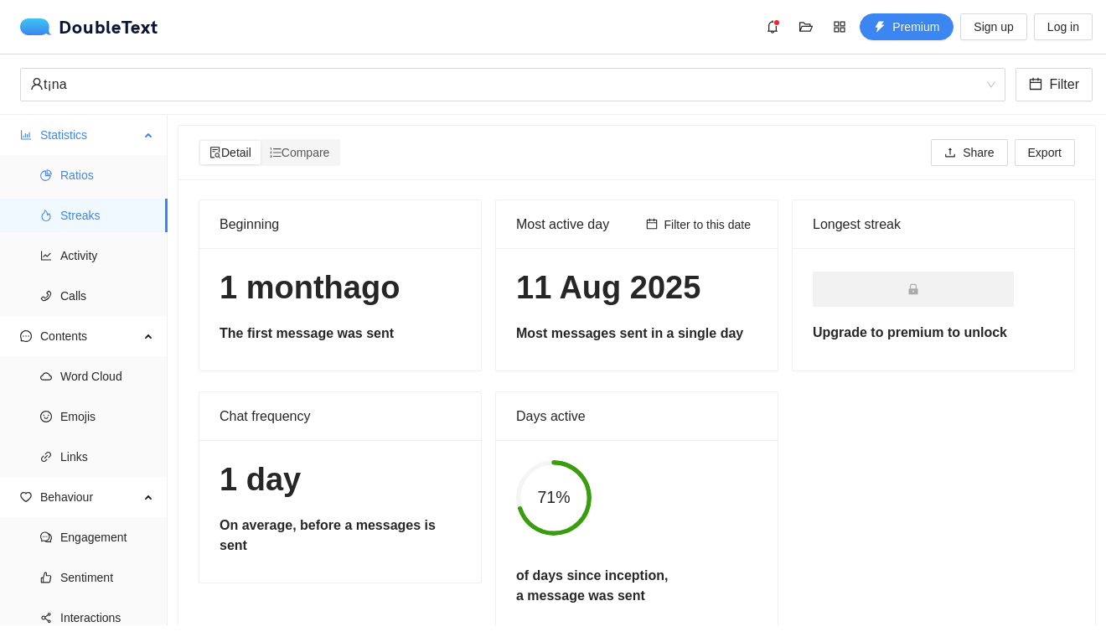
click at [107, 179] on span "Ratios" at bounding box center [107, 175] width 94 height 34
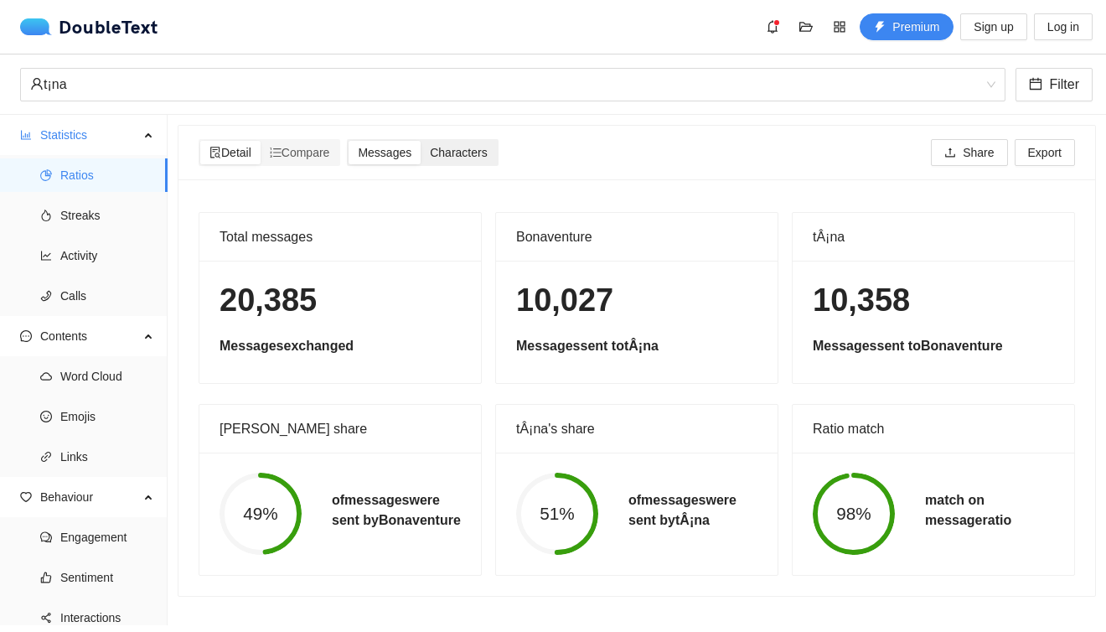
click at [465, 163] on div "Characters" at bounding box center [458, 152] width 75 height 23
click at [421, 141] on input "Characters" at bounding box center [421, 141] width 0 height 0
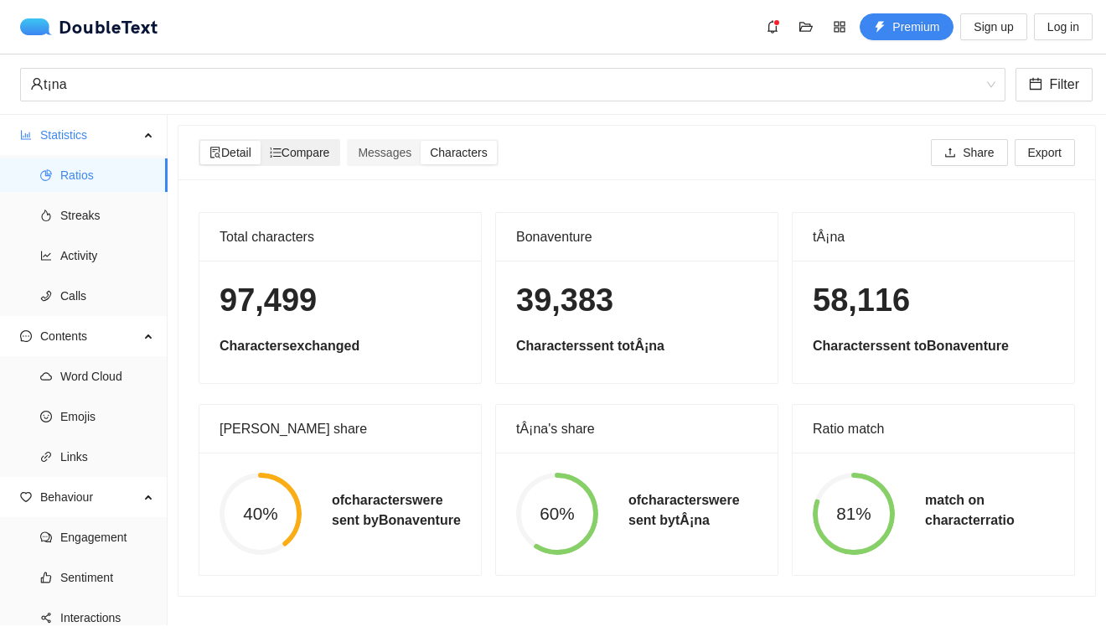
click at [311, 148] on span "Compare" at bounding box center [300, 152] width 60 height 13
click at [261, 141] on input "Compare" at bounding box center [261, 141] width 0 height 0
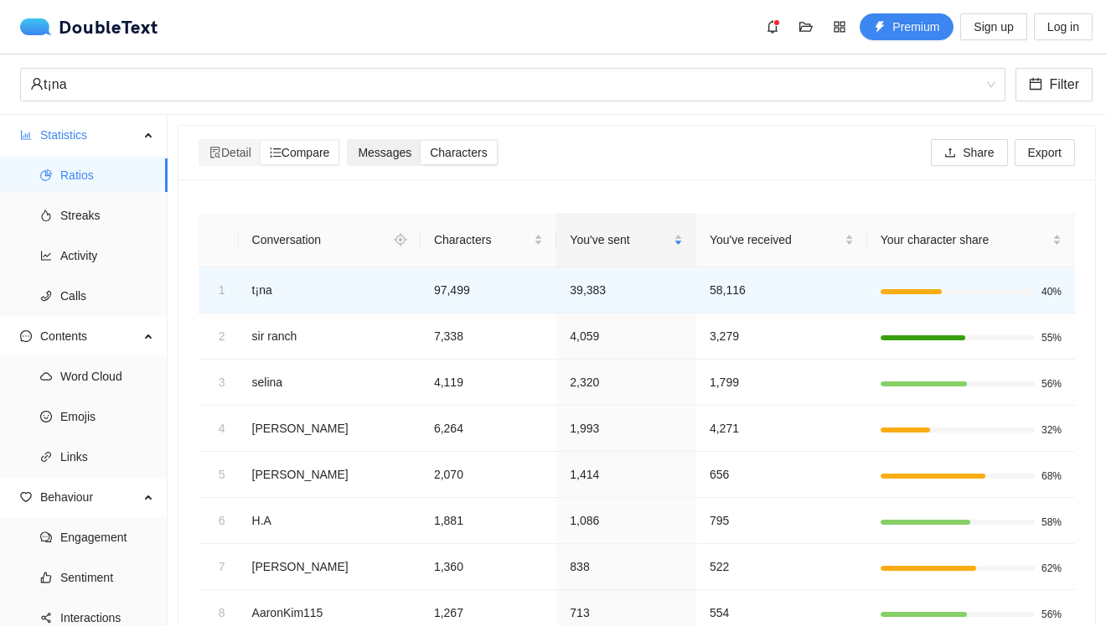
click at [418, 163] on div "Messages" at bounding box center [385, 152] width 72 height 23
click at [349, 141] on input "Messages" at bounding box center [349, 141] width 0 height 0
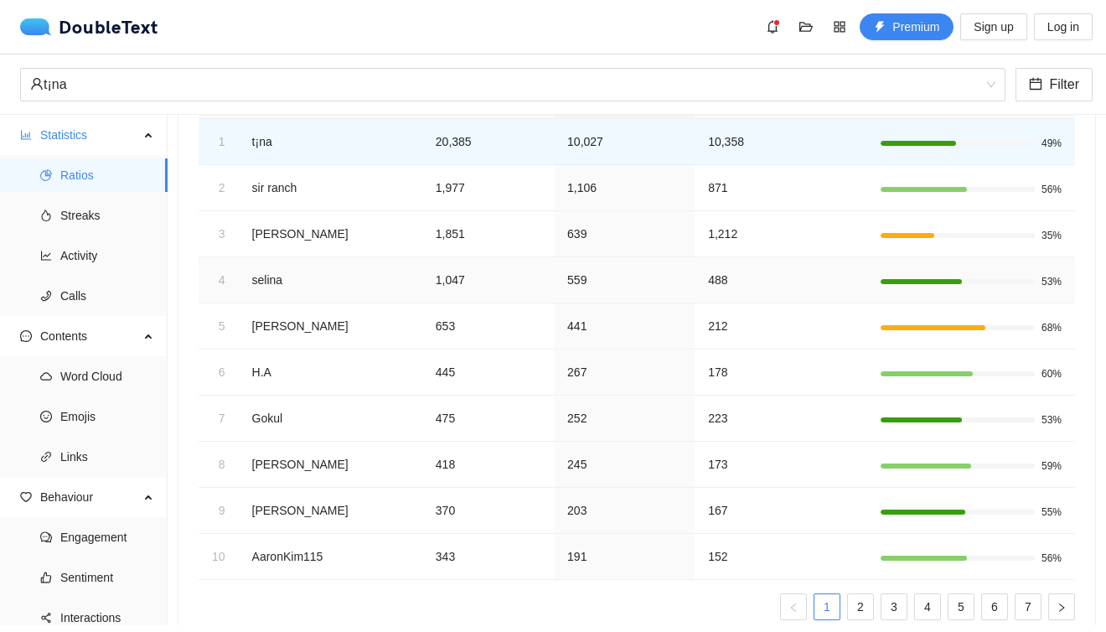
scroll to position [147, 0]
click at [589, 378] on td "267" at bounding box center [624, 374] width 141 height 46
